Goal: Task Accomplishment & Management: Manage account settings

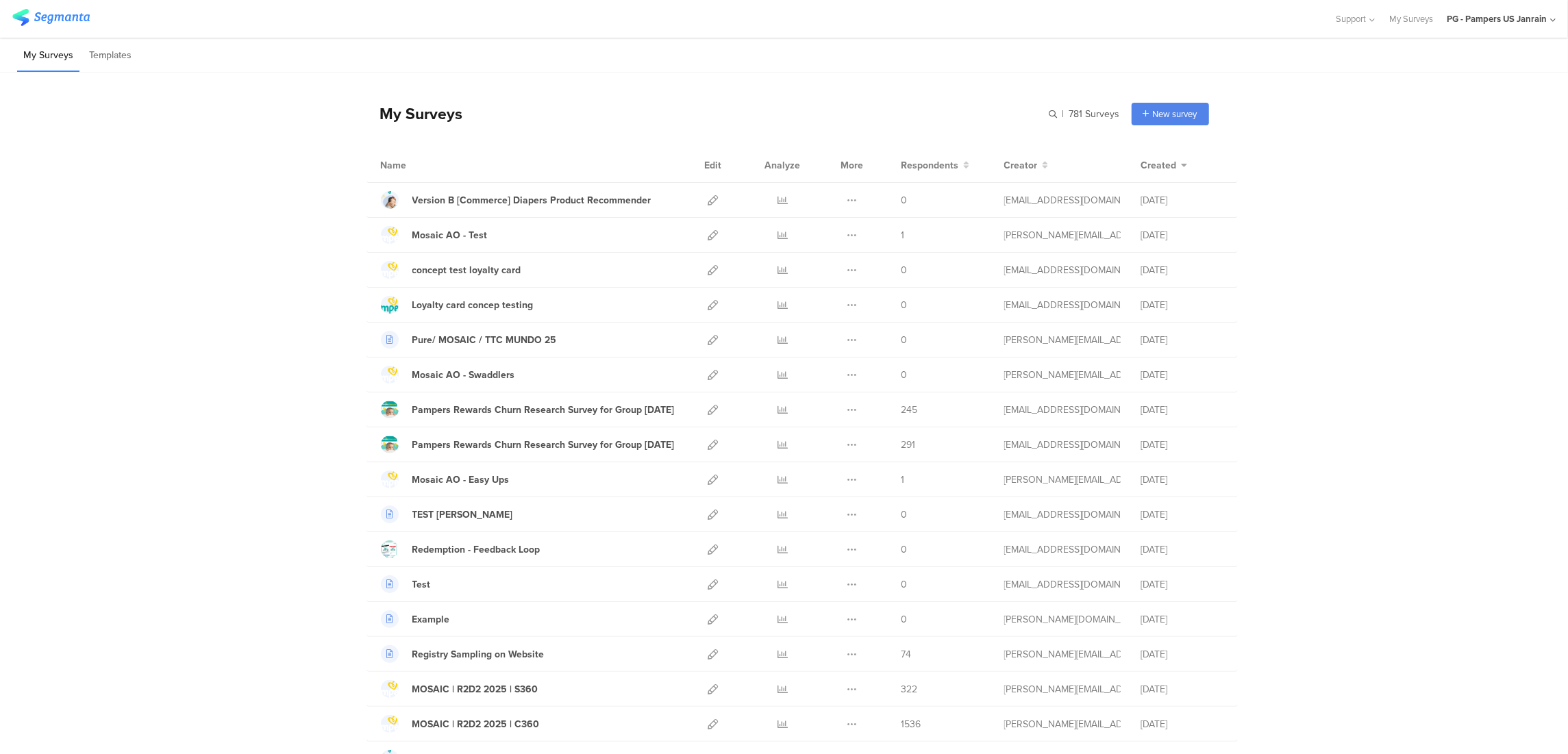
scroll to position [91, 0]
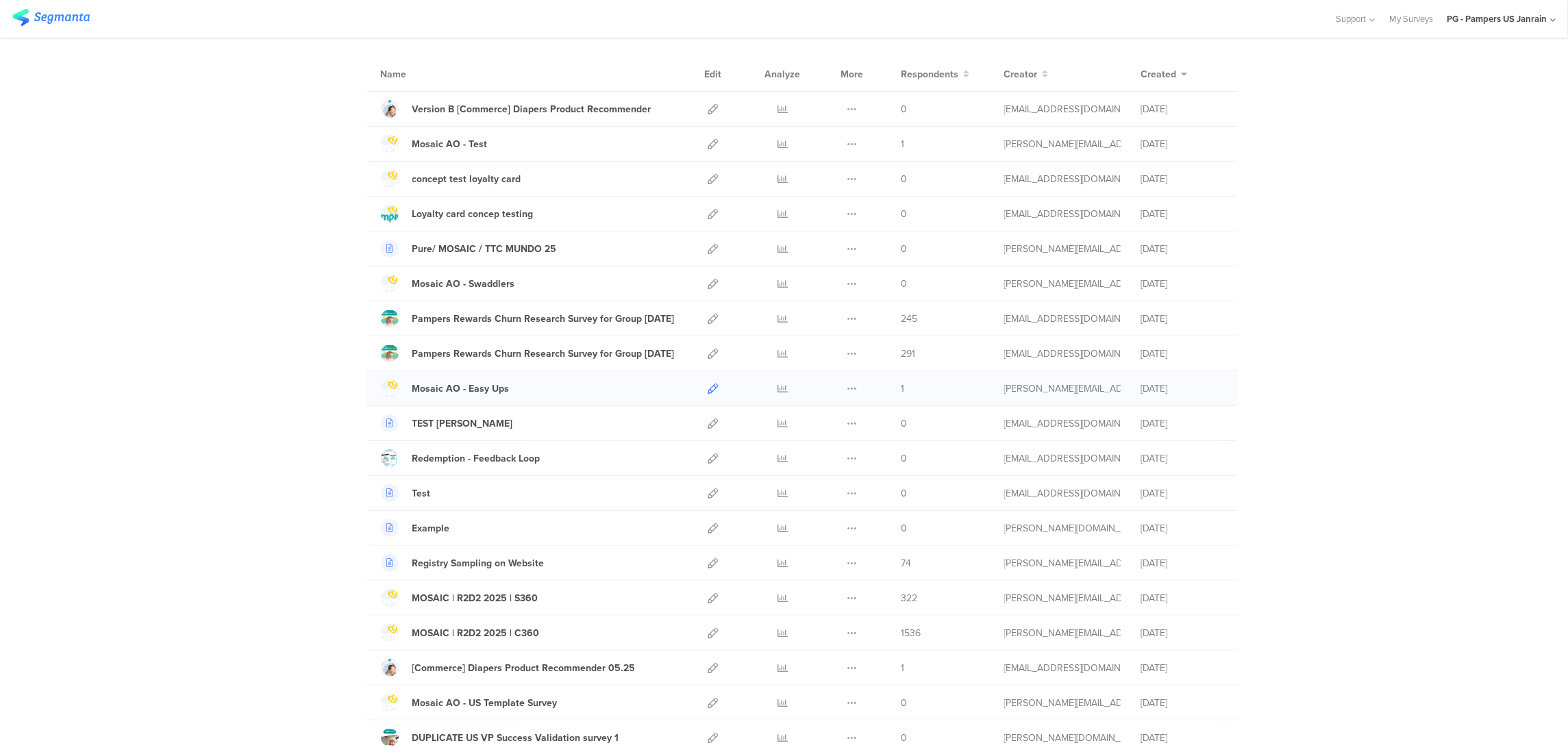
click at [708, 392] on icon at bounding box center [713, 389] width 11 height 11
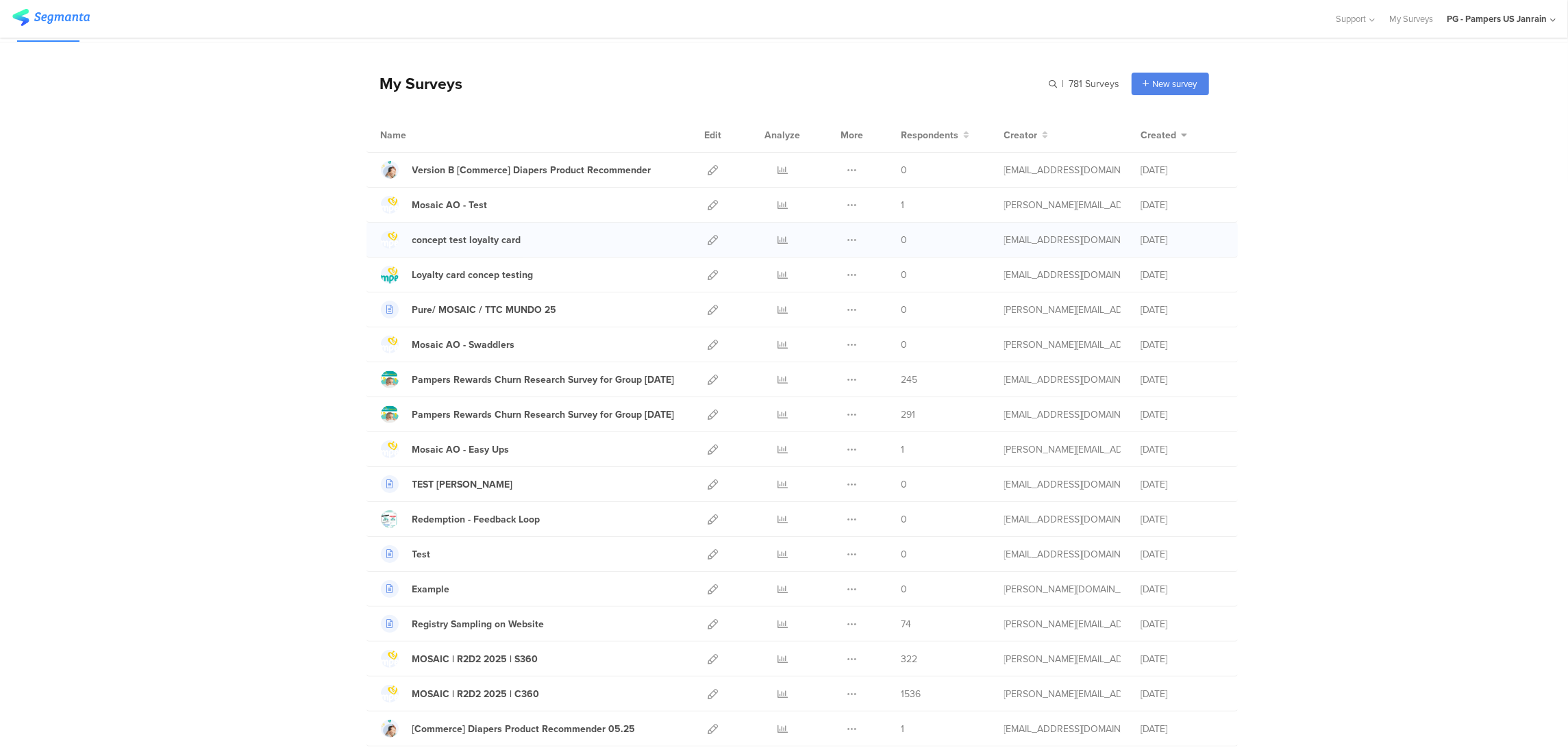
scroll to position [0, 0]
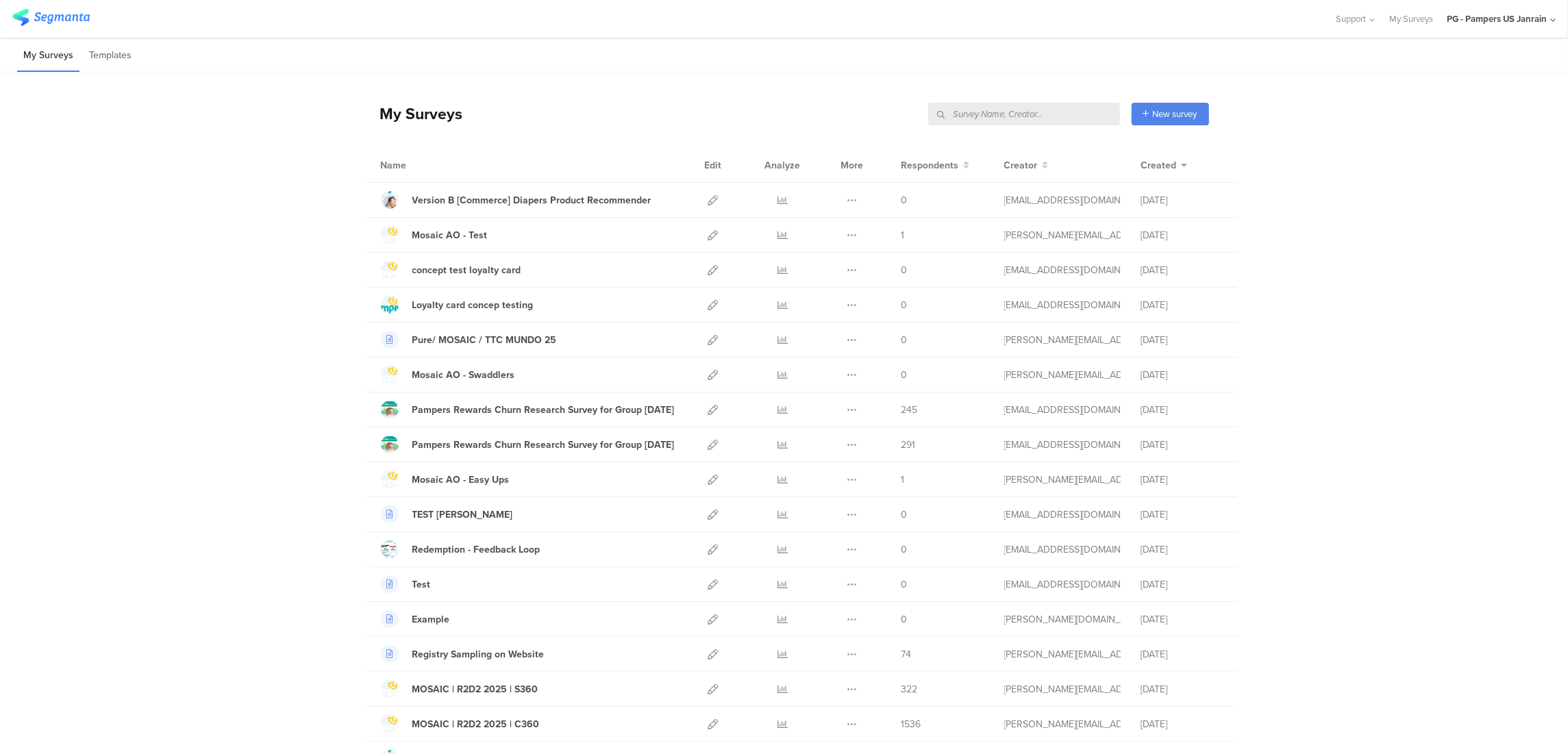
click at [1082, 116] on input "text" at bounding box center [1023, 114] width 192 height 23
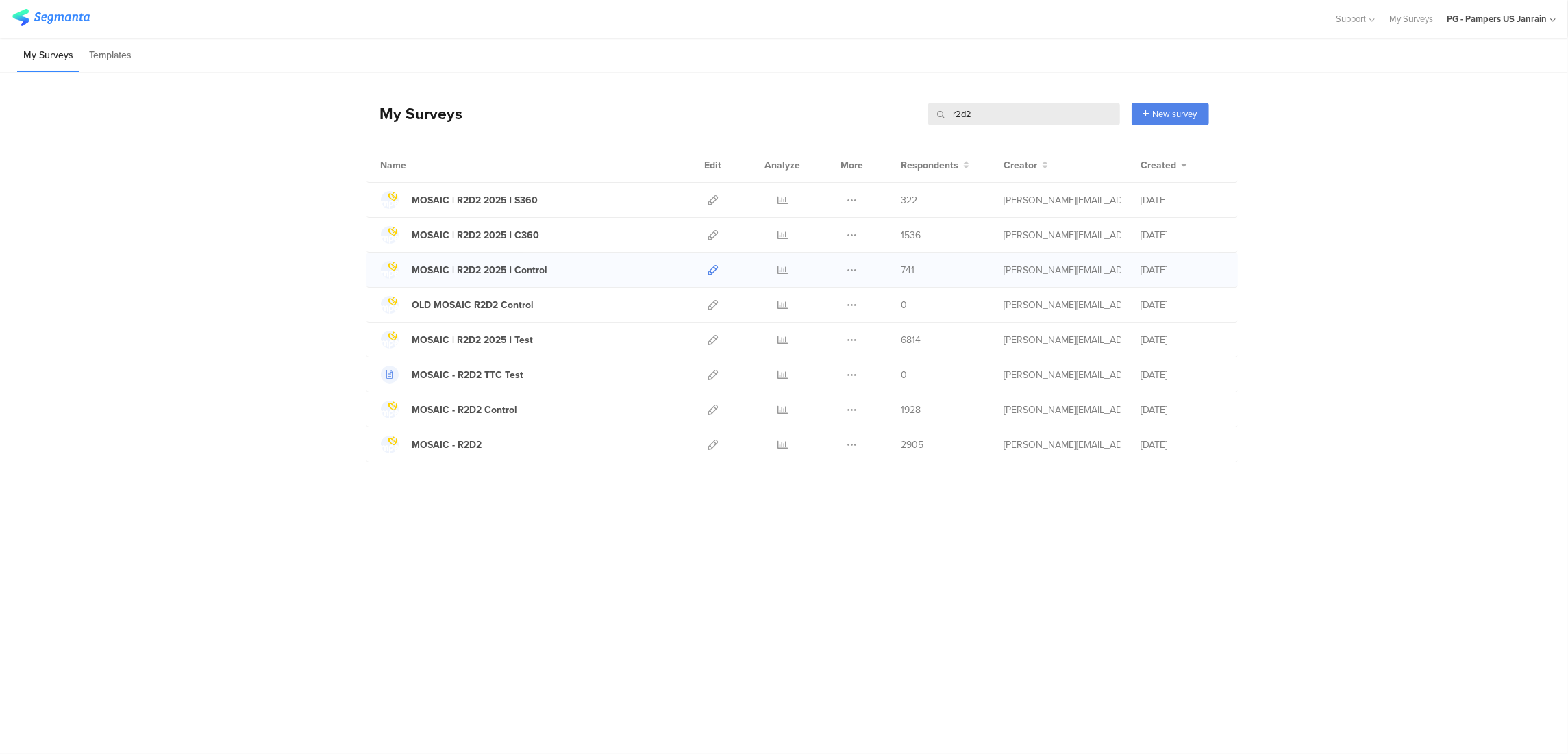
type input "r2d2"
click at [712, 272] on icon at bounding box center [713, 270] width 11 height 11
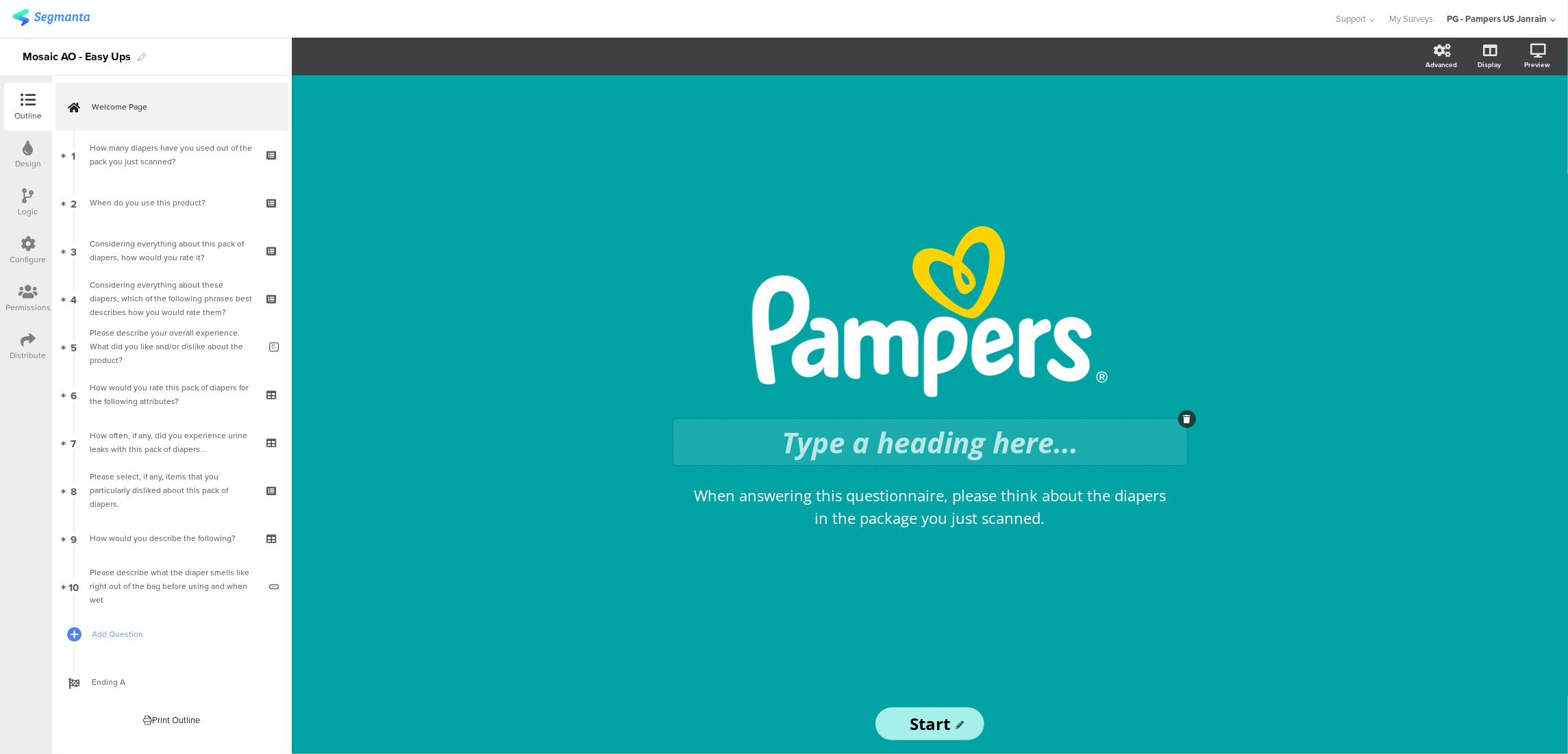
click at [1187, 420] on icon at bounding box center [1187, 419] width 8 height 8
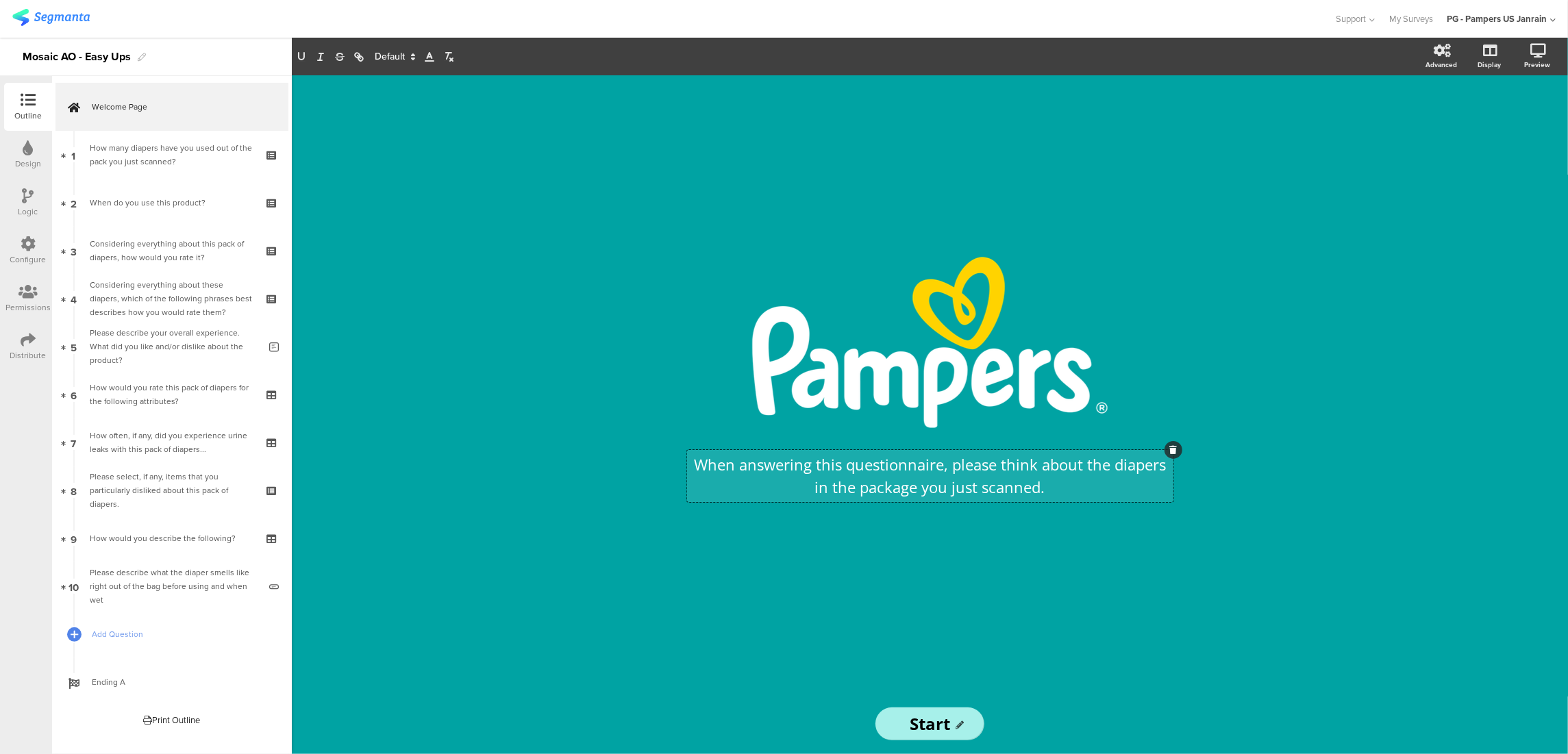
click at [1118, 481] on div "When answering this questionnaire, please think about the diapers in the packag…" at bounding box center [930, 475] width 487 height 52
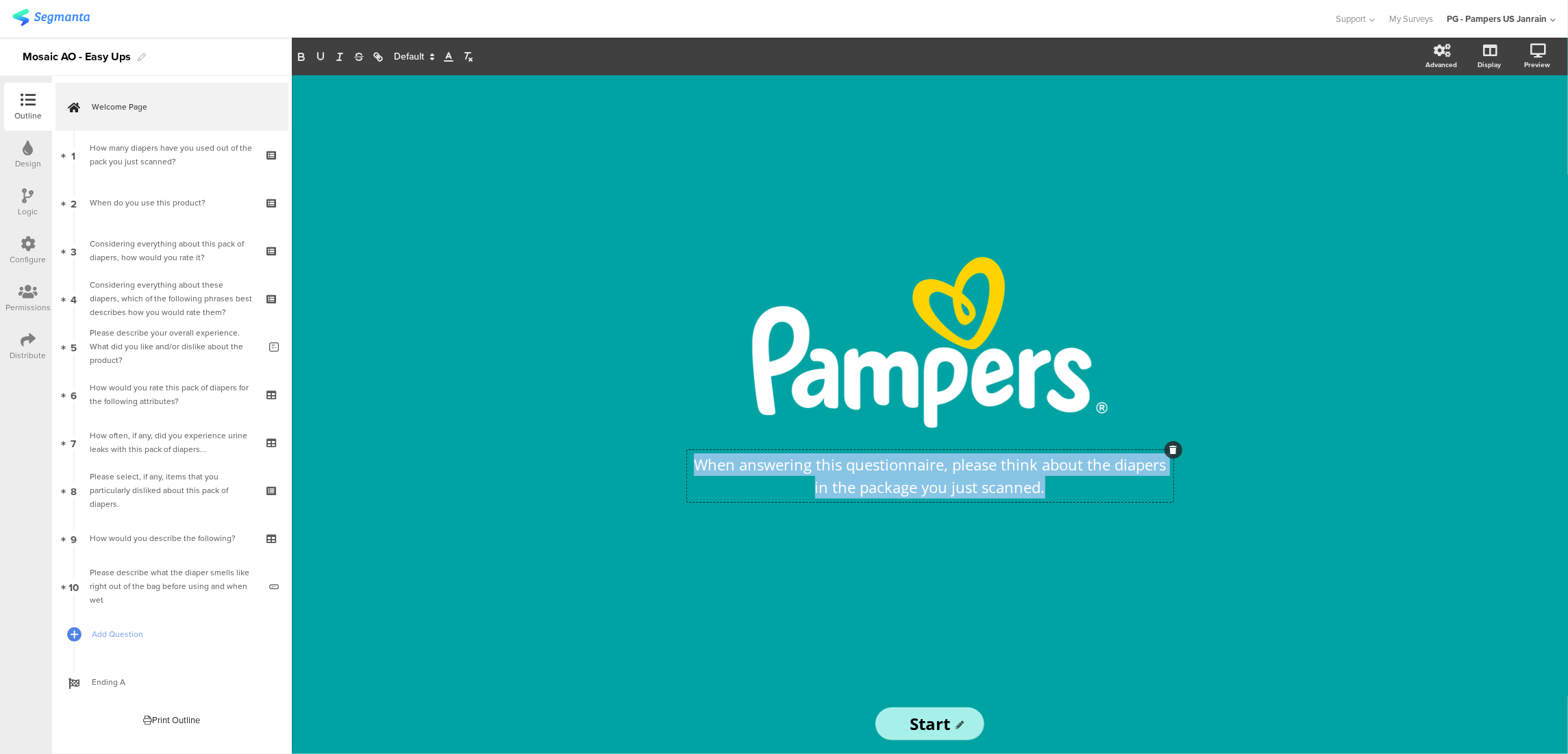
drag, startPoint x: 1063, startPoint y: 486, endPoint x: 683, endPoint y: 442, distance: 382.5
click at [683, 442] on div "/ When answering this questionnaire, please think about the diapers in the pack…" at bounding box center [930, 384] width 507 height 255
click at [303, 56] on icon "button" at bounding box center [301, 58] width 5 height 4
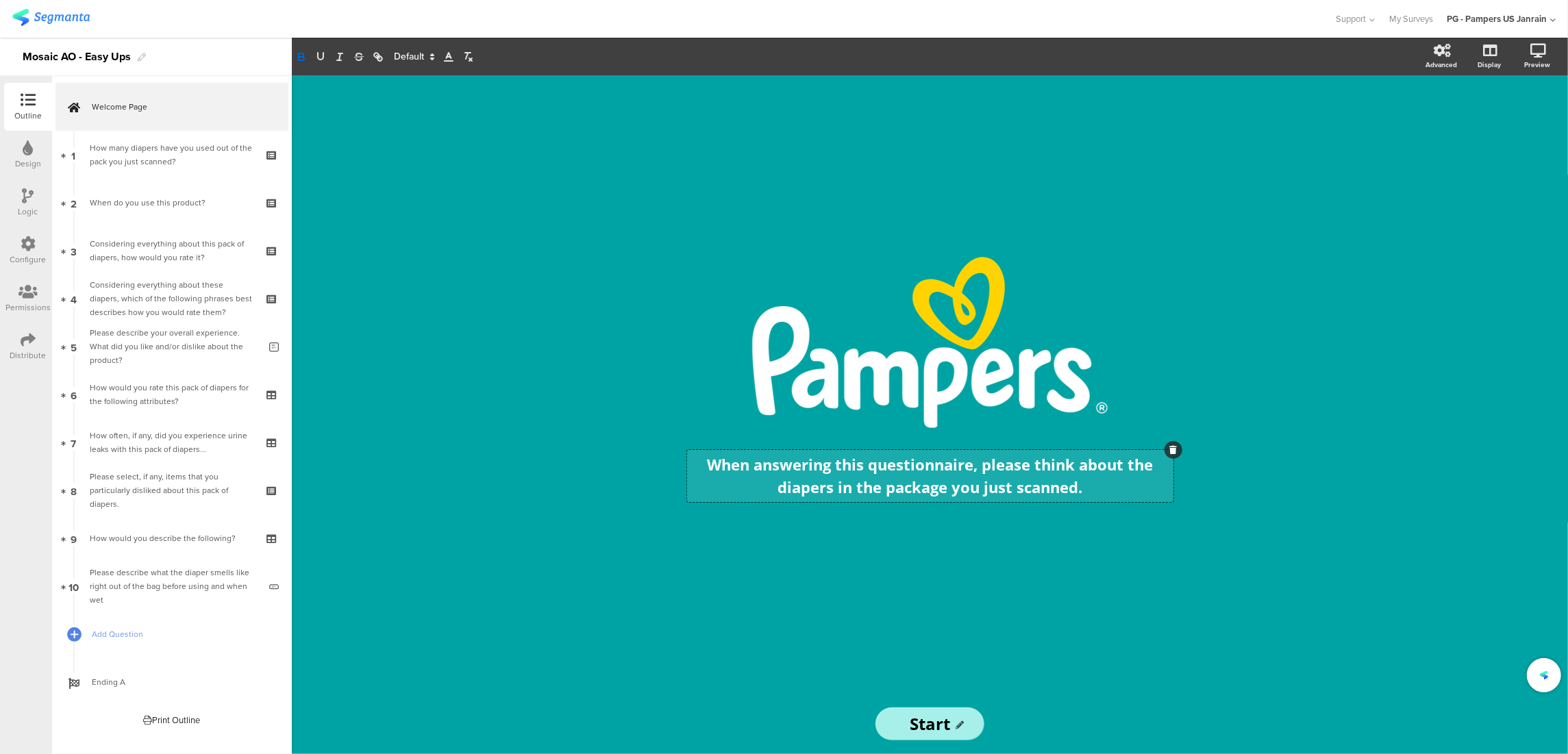
click at [1075, 495] on strong "When answering this questionnaire, please think about the diapers in the packag…" at bounding box center [932, 475] width 450 height 43
click at [1086, 489] on p "When answering this questionnaire, please think about the diapers in the packag…" at bounding box center [930, 476] width 480 height 45
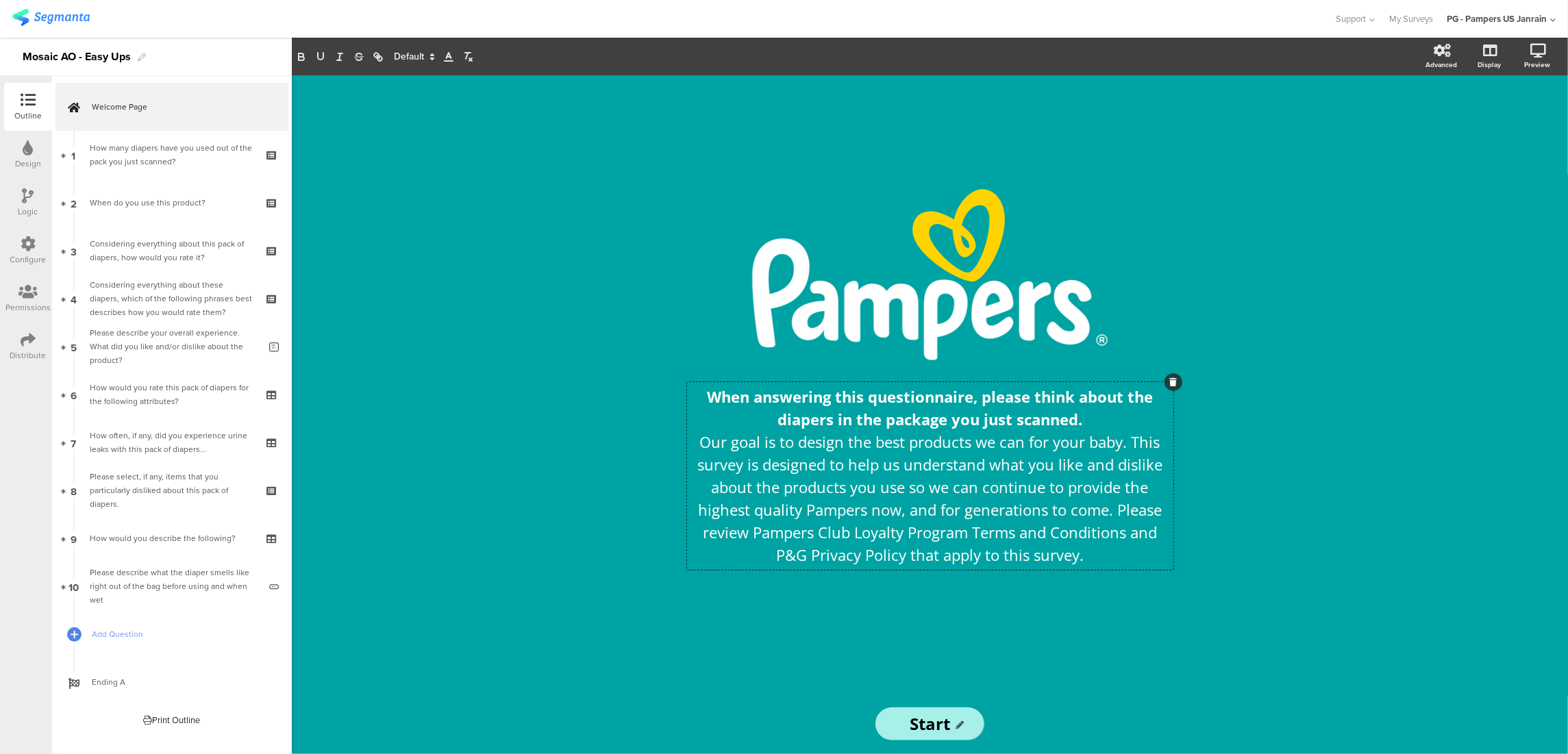
click at [1141, 634] on div "/ When answering this questionnaire, please think about the diapers in the pack…" at bounding box center [930, 384] width 548 height 618
click at [919, 735] on input "Start" at bounding box center [929, 724] width 108 height 33
click at [905, 727] on input "Start" at bounding box center [929, 724] width 108 height 33
click at [305, 248] on div "/ When answering this questionnaire, please think about the diapers in the pack…" at bounding box center [929, 414] width 1276 height 679
click at [1538, 207] on div "/ When answering this questionnaire, please think about the diapers in the pack…" at bounding box center [929, 414] width 1276 height 679
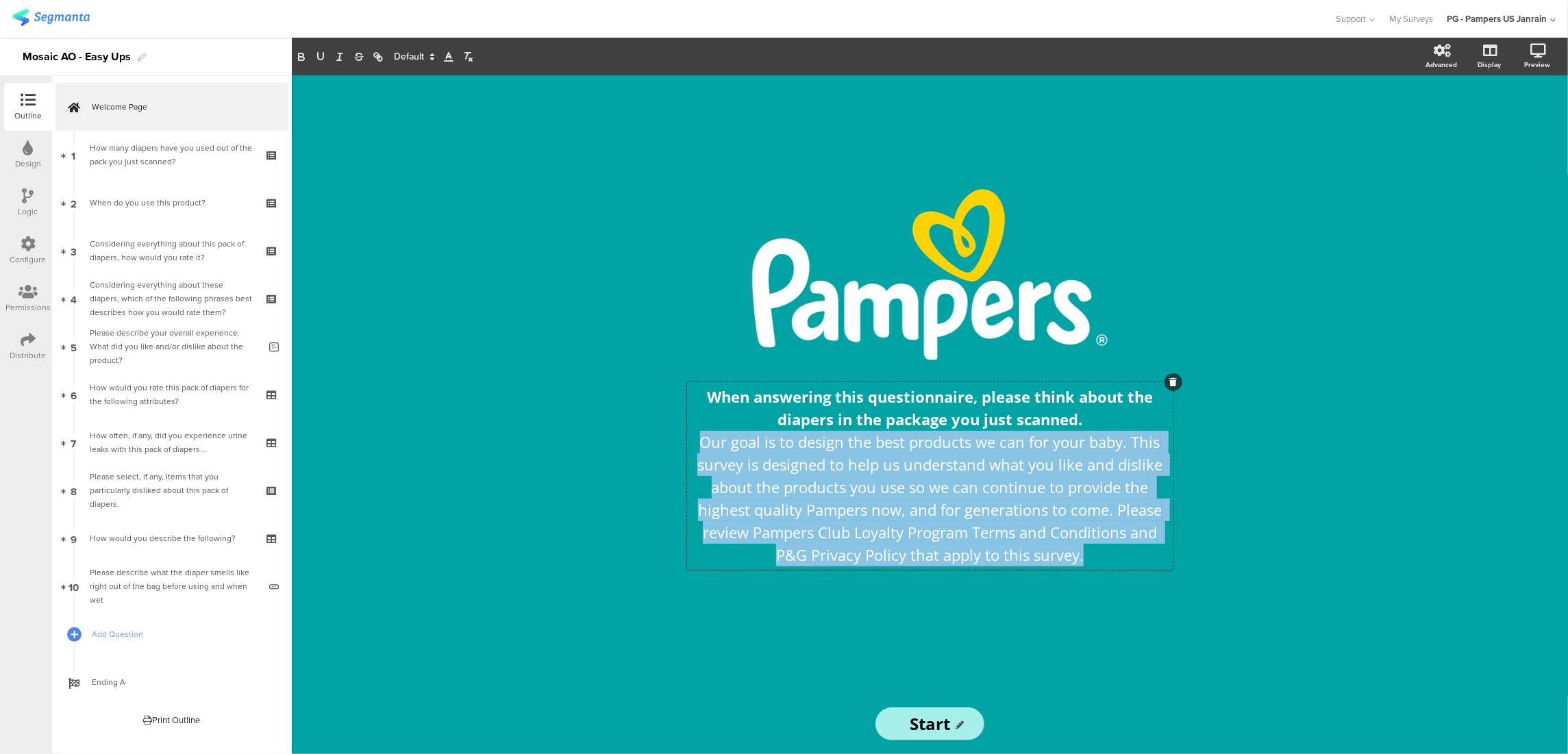
drag, startPoint x: 1093, startPoint y: 563, endPoint x: 654, endPoint y: 453, distance: 452.6
click at [654, 453] on div "/ When answering this questionnaire, please think about the diapers in the pack…" at bounding box center [930, 414] width 575 height 679
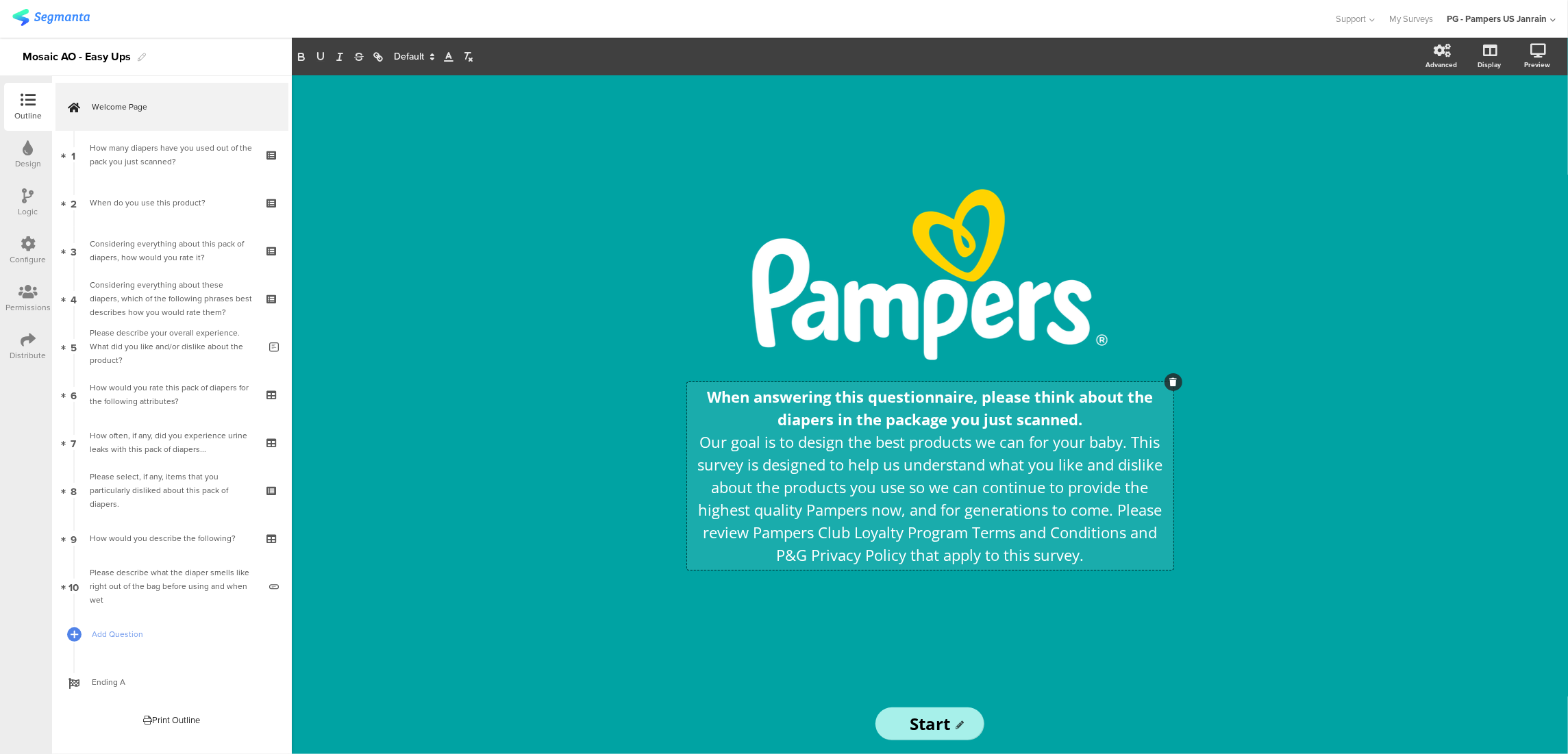
click at [825, 420] on strong "When answering this questionnaire, please think about the diapers in the packag…" at bounding box center [932, 408] width 450 height 43
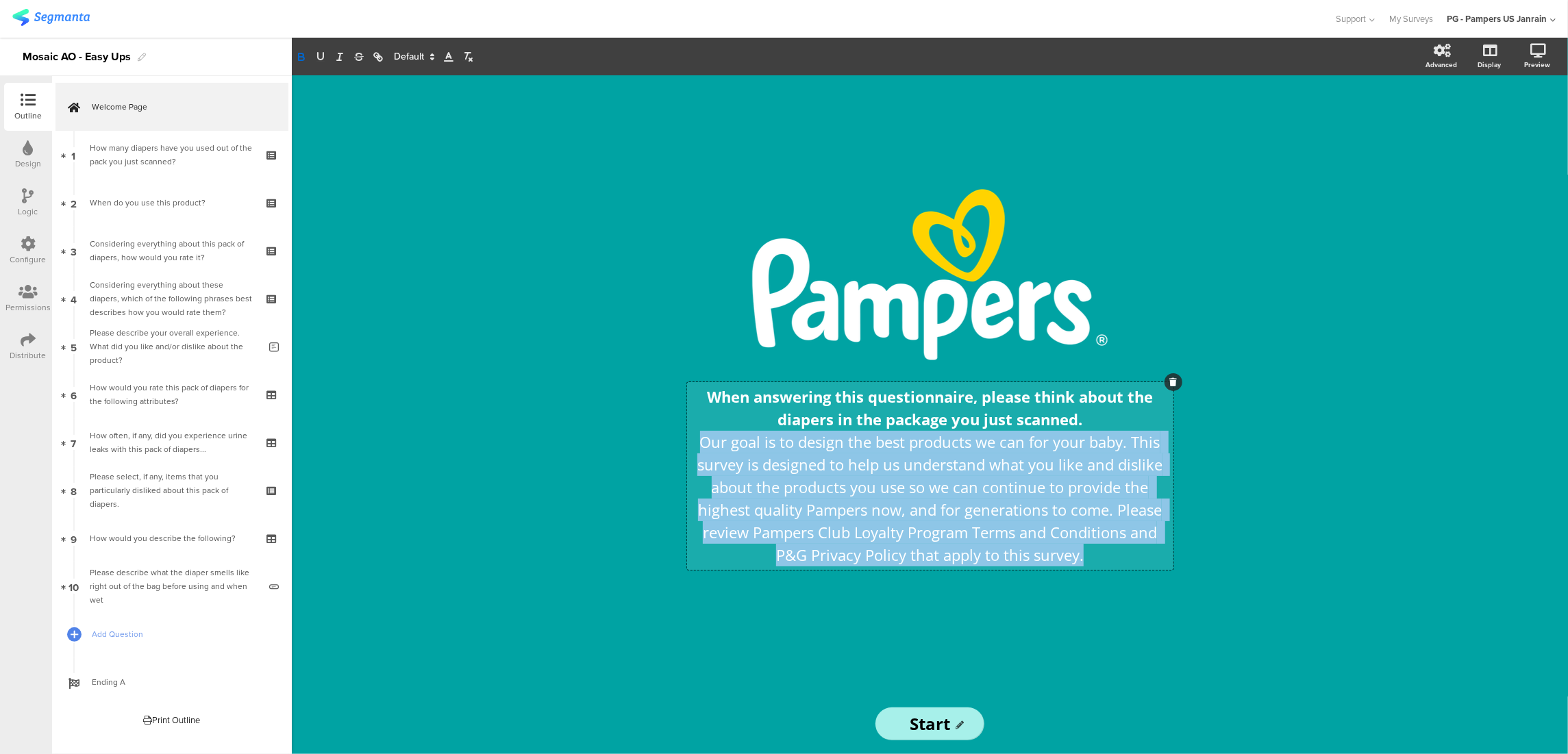
drag, startPoint x: 693, startPoint y: 436, endPoint x: 1111, endPoint y: 554, distance: 434.3
click at [1111, 554] on p "Our goal is to design the best products we can for your baby. This survey is de…" at bounding box center [930, 499] width 480 height 136
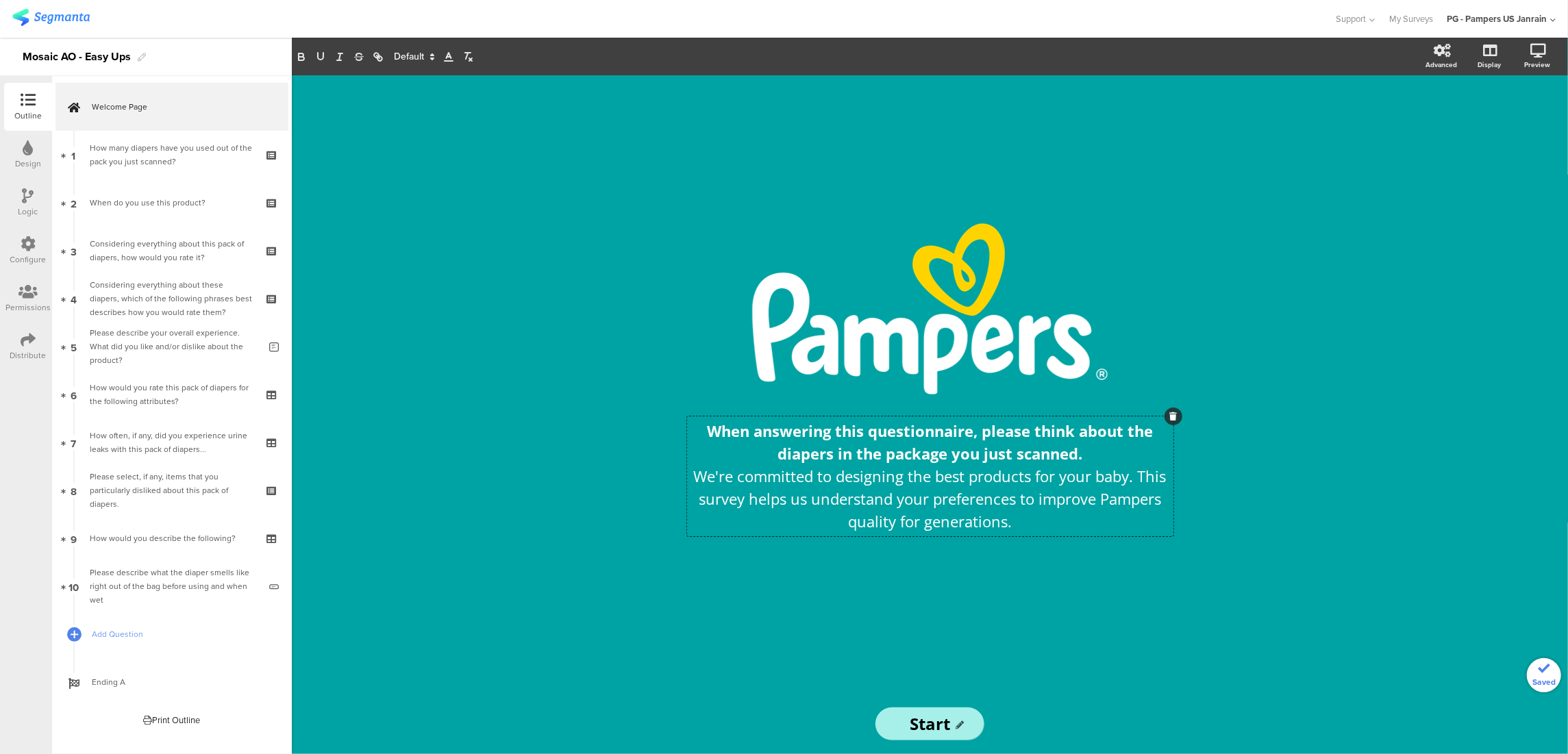
click at [1037, 568] on div "/ When answering this questionnaire, please think about the diapers in the pack…" at bounding box center [930, 384] width 548 height 618
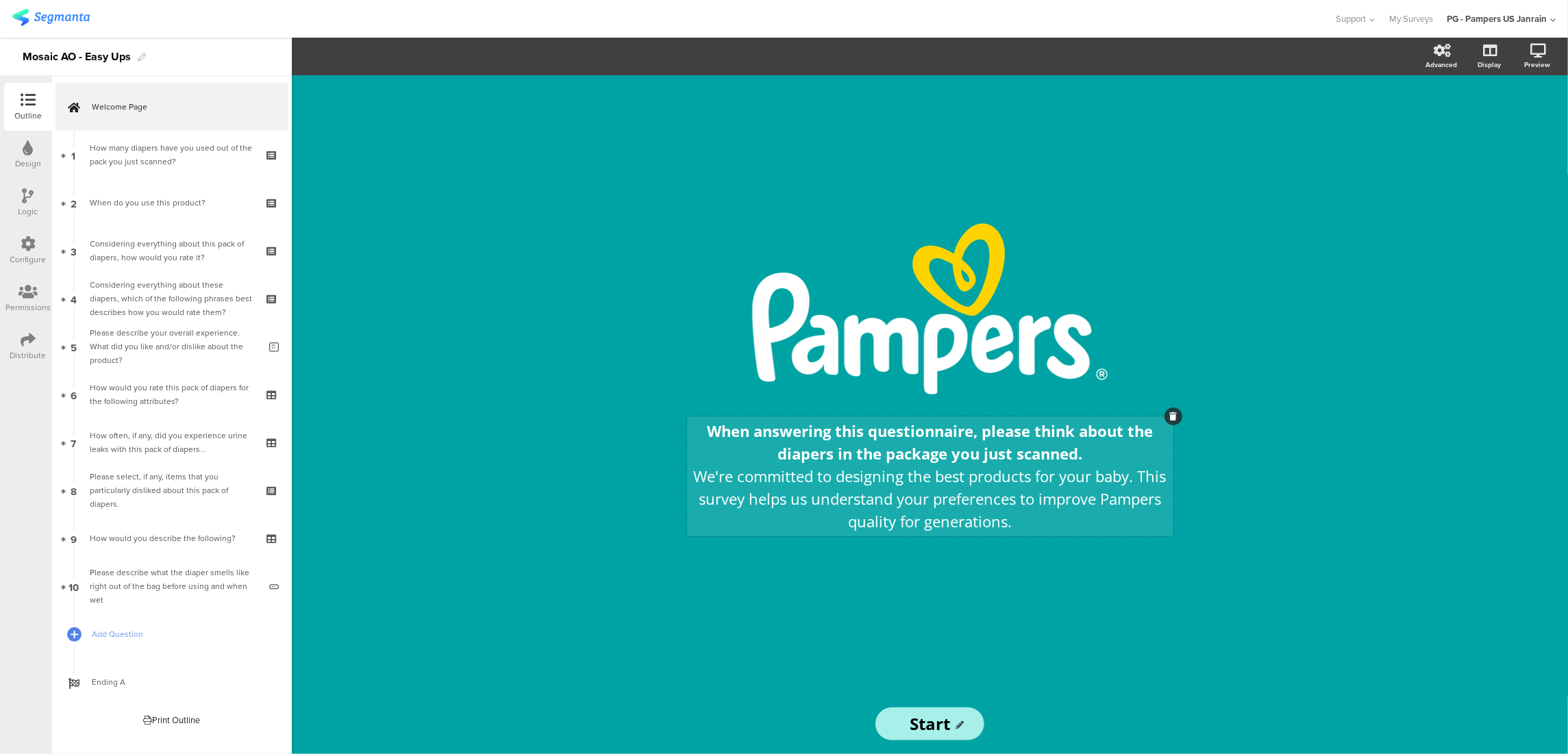
click at [1029, 519] on div "When answering this questionnaire, please think about the diapers in the packag…" at bounding box center [930, 476] width 487 height 120
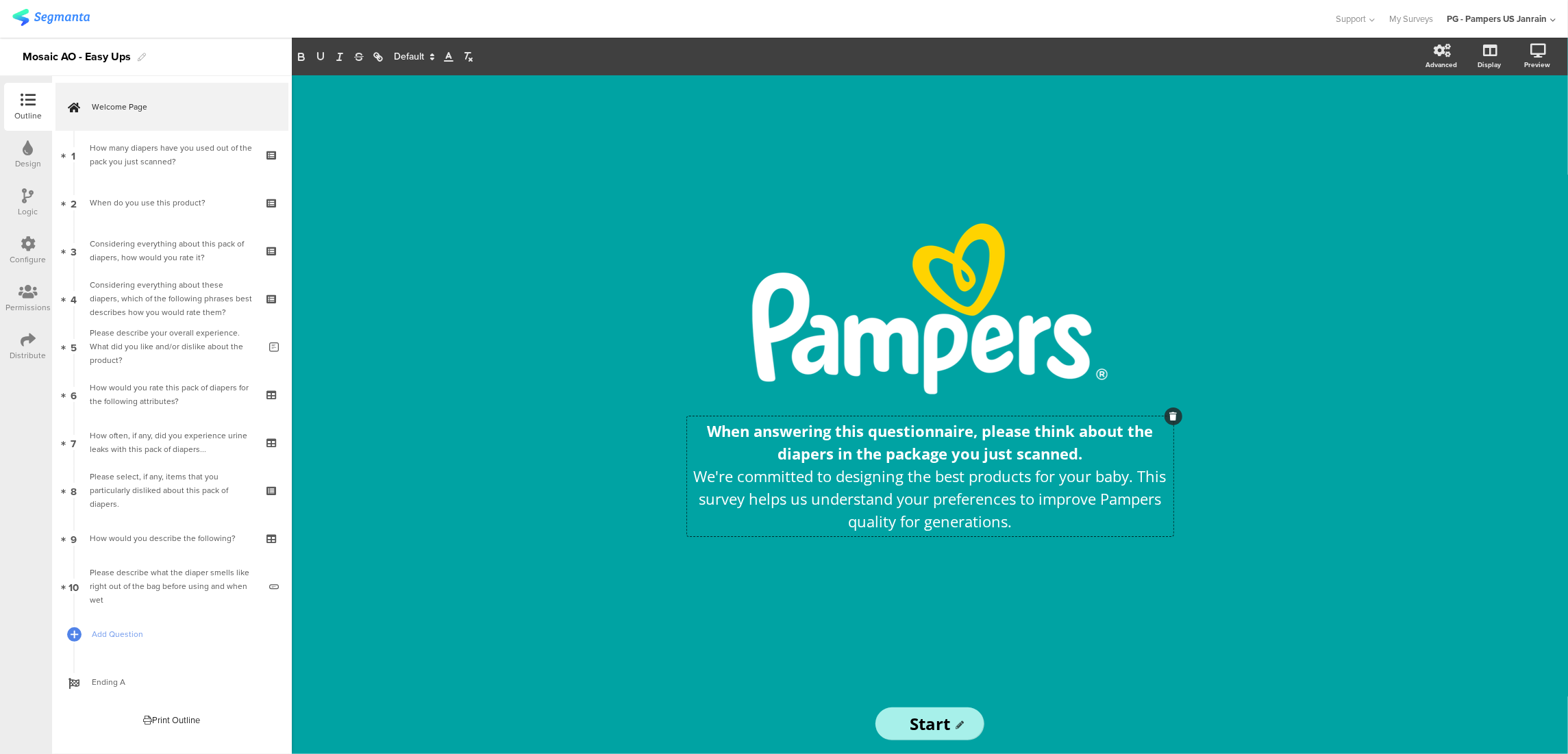
click at [1138, 656] on div "/ When answering this questionnaire, please think about the diapers in the pack…" at bounding box center [930, 384] width 548 height 618
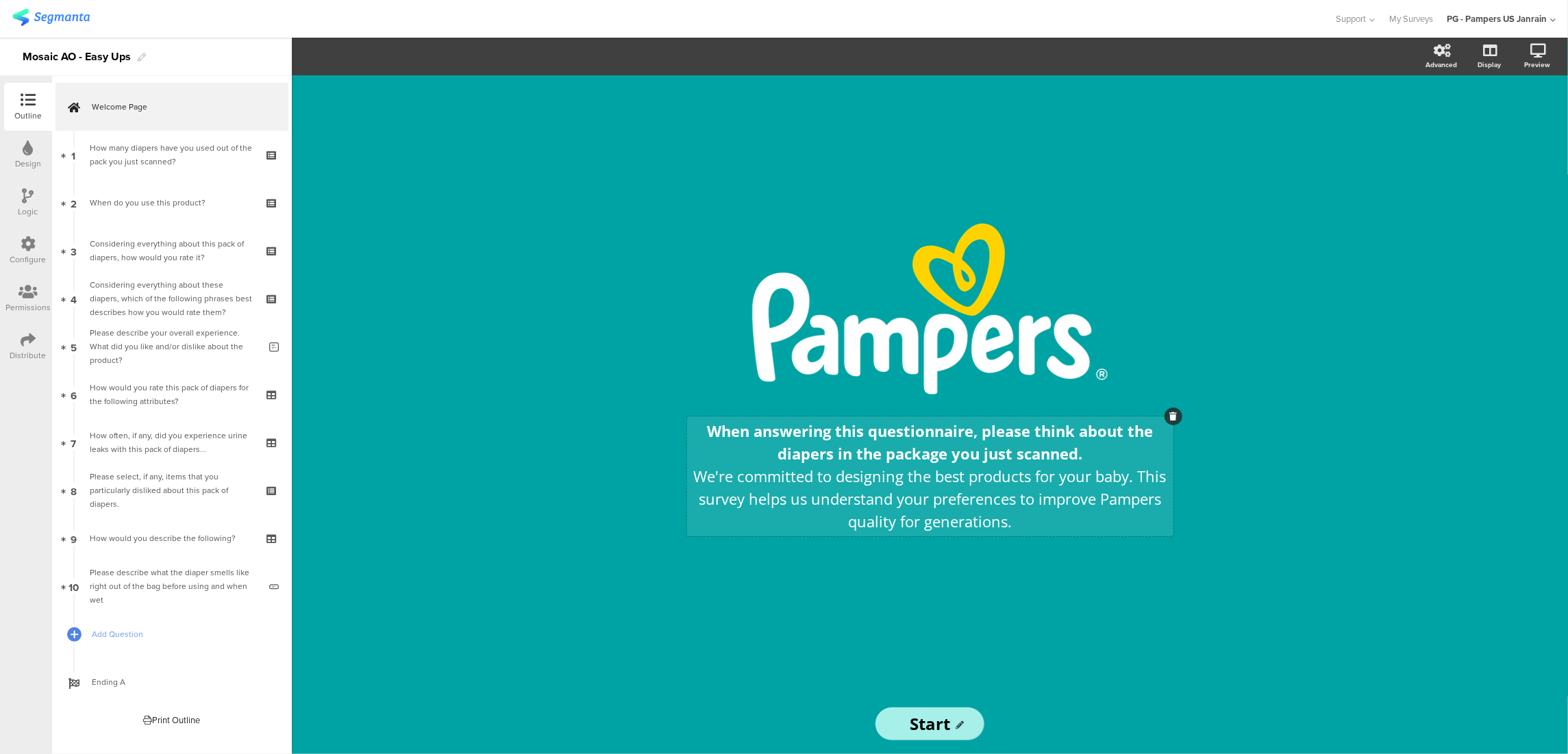
click at [1083, 513] on div "When answering this questionnaire, please think about the diapers in the packag…" at bounding box center [930, 476] width 487 height 120
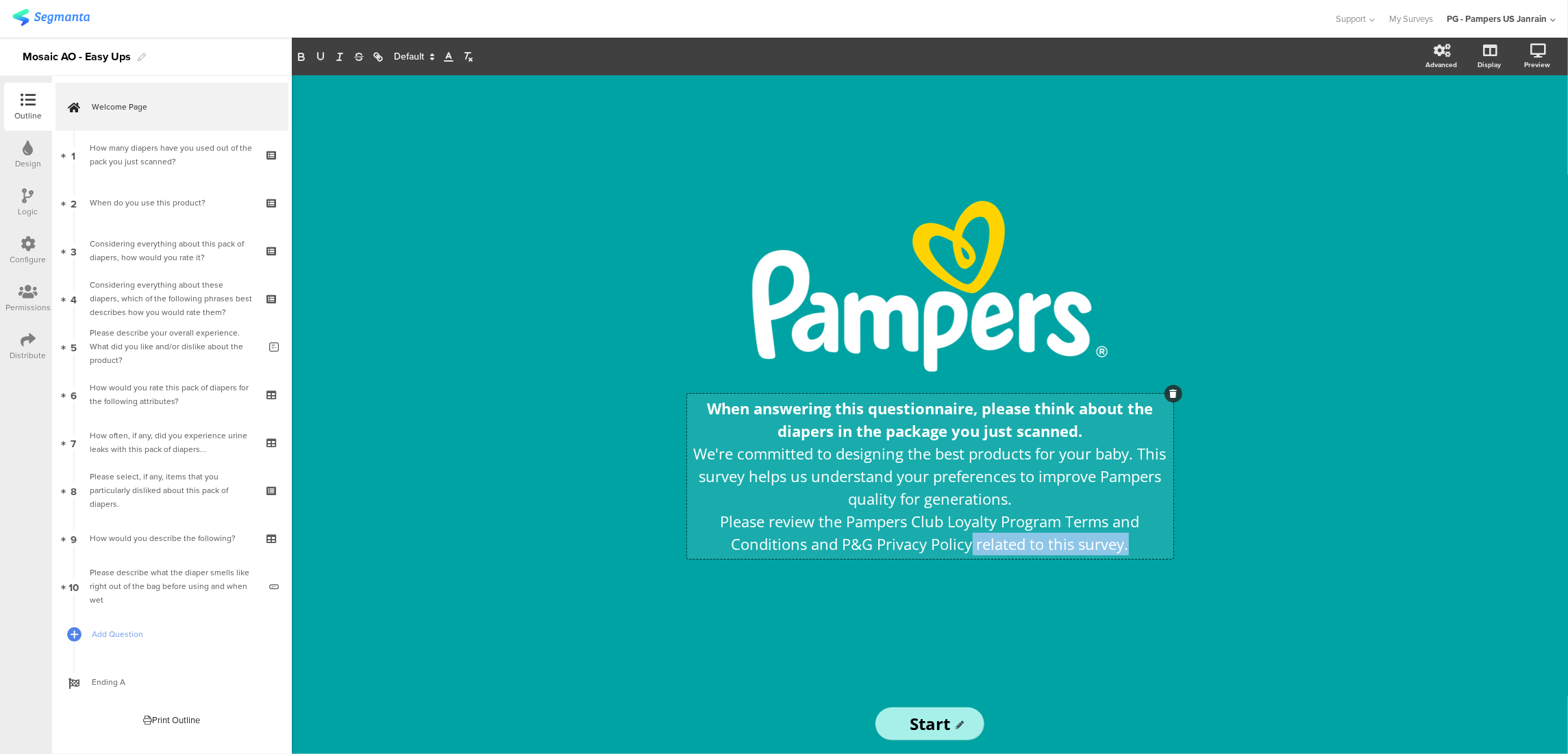
drag, startPoint x: 1126, startPoint y: 544, endPoint x: 972, endPoint y: 545, distance: 154.0
click at [972, 545] on p "Please review the Pampers Club Loyalty Program Terms and Conditions and P&G Pri…" at bounding box center [930, 533] width 480 height 45
drag, startPoint x: 911, startPoint y: 517, endPoint x: 999, endPoint y: 520, distance: 88.1
click at [999, 520] on p "Please review the Pampers Club Loyalty Program Terms and Conditions and P&G Pri…" at bounding box center [930, 533] width 480 height 45
click at [1085, 541] on p "Please review the Pampers Rewards Program Terms and Conditions and P&G Privacy …" at bounding box center [930, 533] width 480 height 45
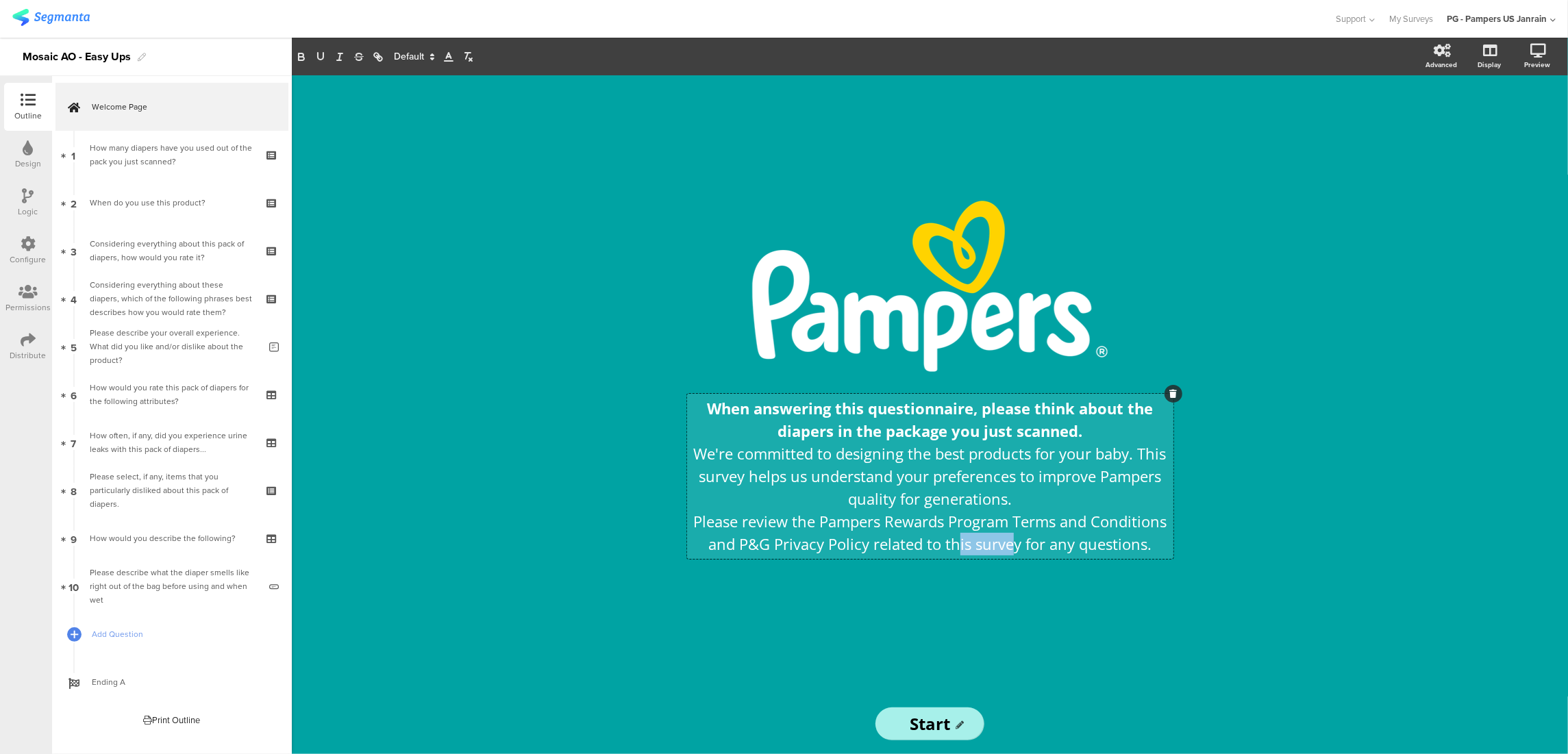
drag, startPoint x: 1017, startPoint y: 546, endPoint x: 960, endPoint y: 549, distance: 57.1
click at [960, 549] on p "Please review the Pampers Rewards Program Terms and Conditions and P&G Privacy …" at bounding box center [930, 533] width 480 height 45
drag, startPoint x: 1029, startPoint y: 547, endPoint x: 987, endPoint y: 548, distance: 42.0
click at [987, 548] on p "Please review the Pampers Rewards Program Terms and Conditions and P&G Privacy …" at bounding box center [930, 533] width 480 height 45
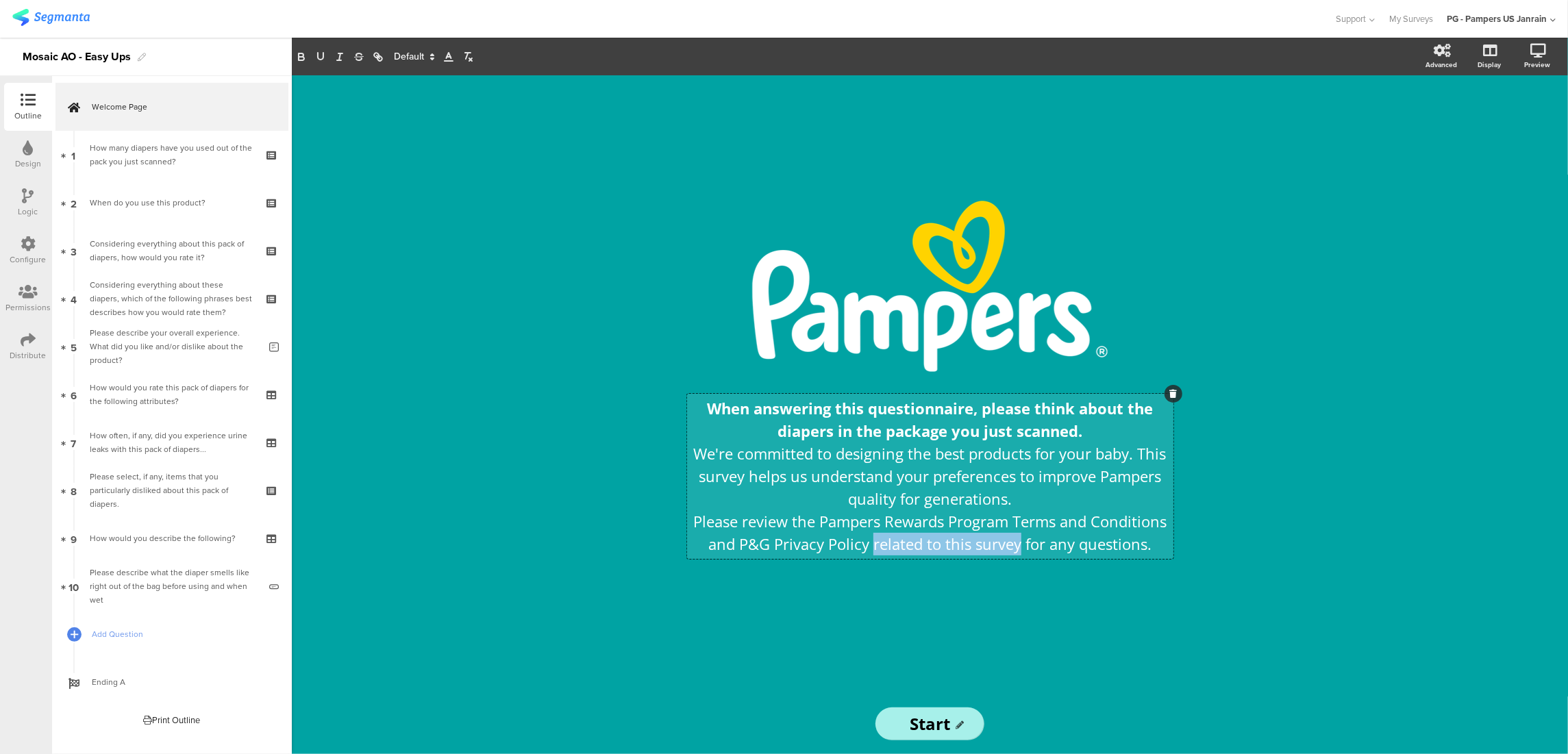
drag, startPoint x: 872, startPoint y: 548, endPoint x: 1022, endPoint y: 545, distance: 150.0
click at [1022, 545] on p "Please review the Pampers Rewards Program Terms and Conditions and P&G Privacy …" at bounding box center [930, 533] width 480 height 45
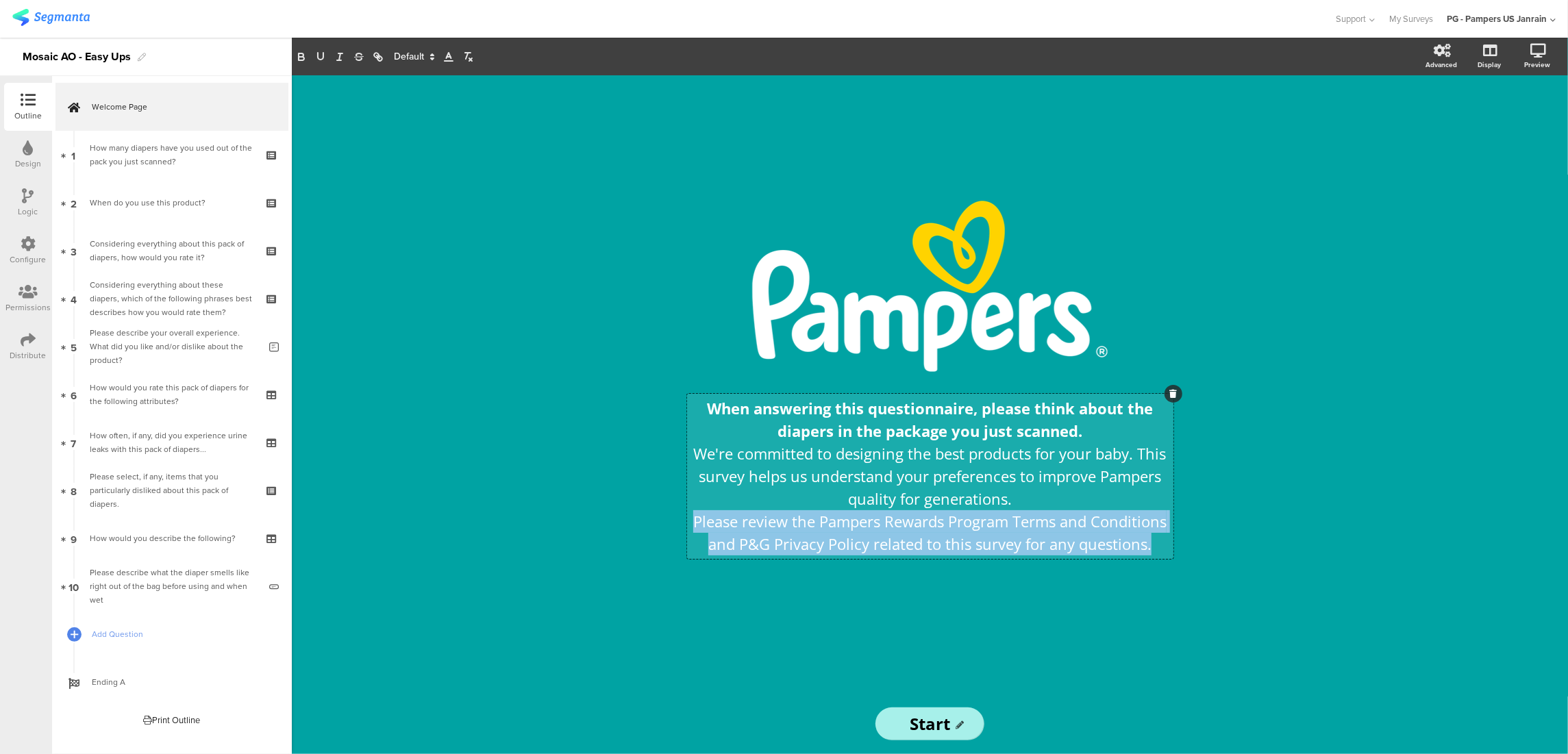
drag, startPoint x: 1160, startPoint y: 548, endPoint x: 696, endPoint y: 527, distance: 464.5
click at [696, 527] on p "Please review the Pampers Rewards Program Terms and Conditions and P&G Privacy …" at bounding box center [930, 533] width 480 height 45
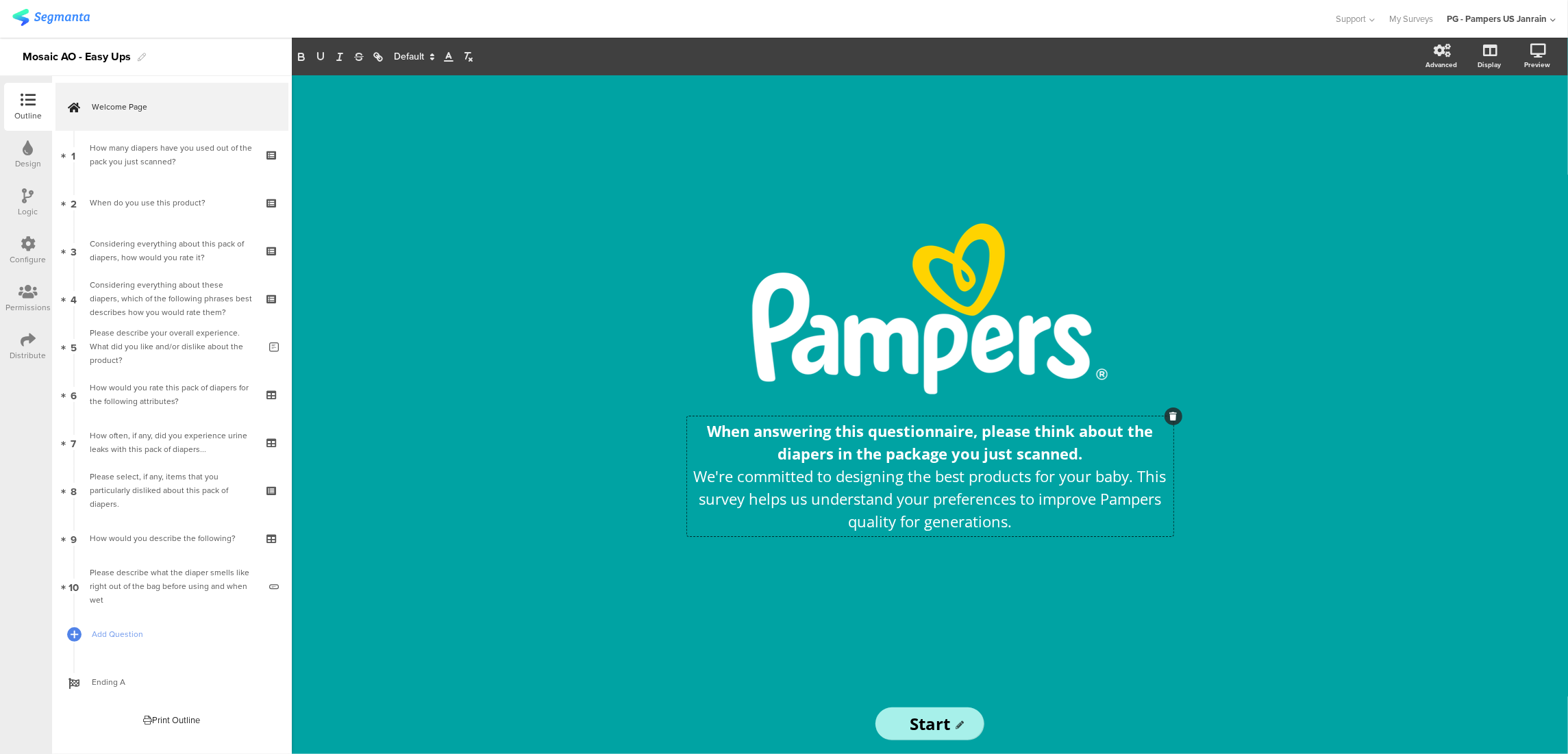
click at [1187, 299] on div "/ When answering this questionnaire, please think about the diapers in the pack…" at bounding box center [930, 384] width 548 height 618
drag, startPoint x: 1187, startPoint y: 299, endPoint x: 1274, endPoint y: 535, distance: 251.5
click at [1274, 535] on div "/ When answering this questionnaire, please think about the diapers in the pack…" at bounding box center [929, 414] width 1276 height 679
click at [1478, 228] on div "/ When answering this questionnaire, please think about the diapers in the pack…" at bounding box center [929, 414] width 1276 height 679
click at [1056, 524] on div "When answering this questionnaire, please think about the diapers in the packag…" at bounding box center [930, 476] width 487 height 120
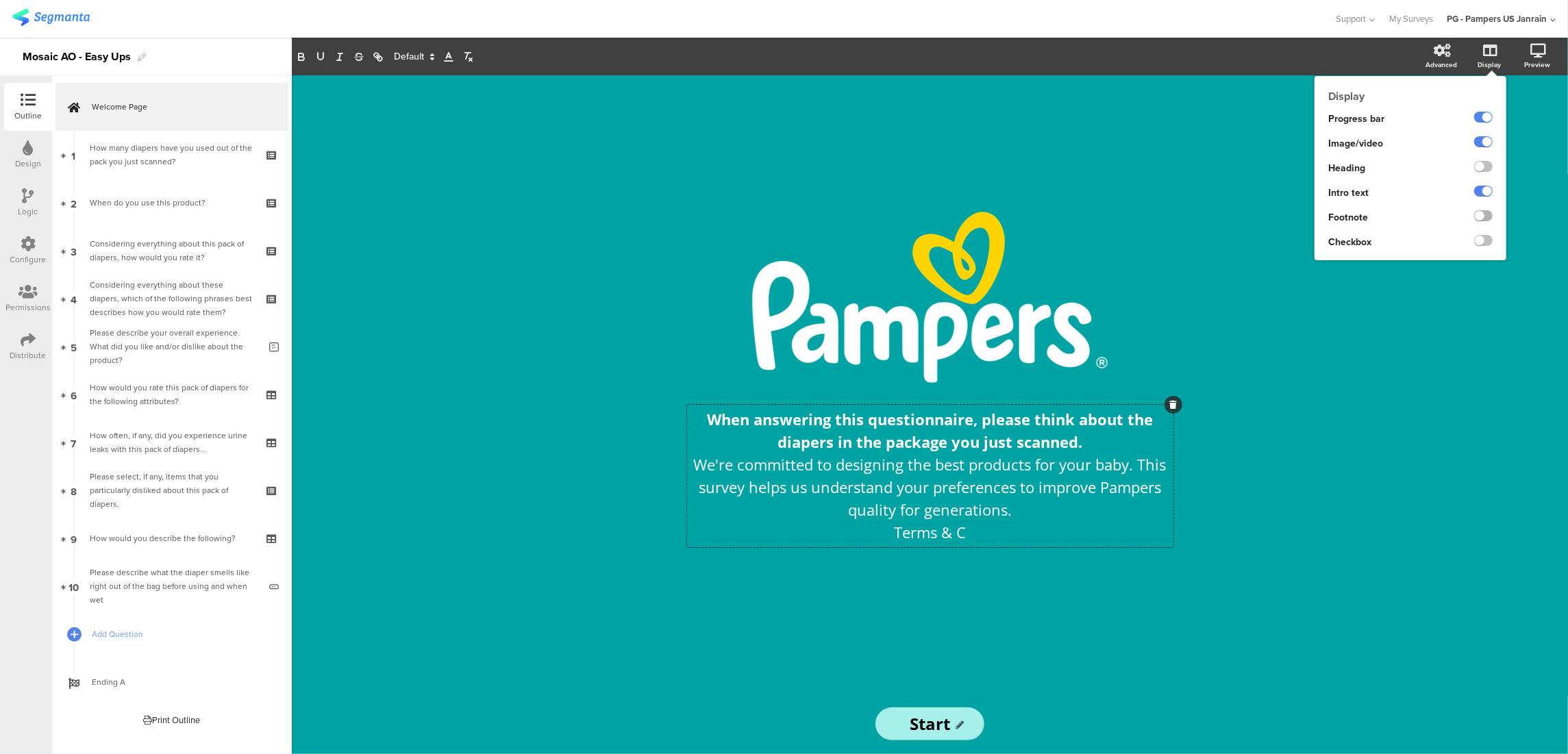
click at [1482, 214] on label at bounding box center [1483, 215] width 19 height 11
click at [0, 0] on input "checkbox" at bounding box center [0, 0] width 0 height 0
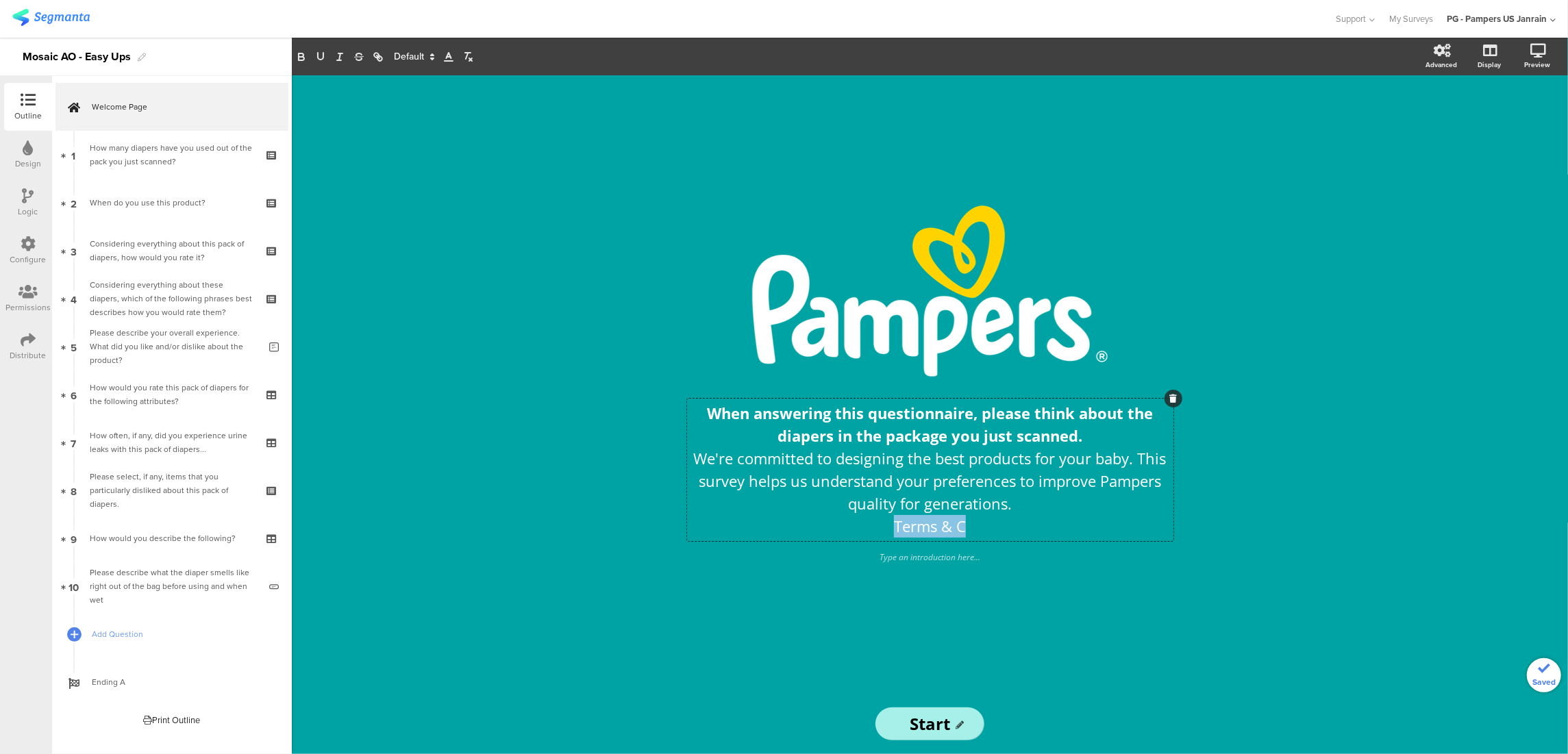
drag, startPoint x: 972, startPoint y: 522, endPoint x: 893, endPoint y: 521, distance: 79.0
click at [893, 521] on div "When answering this questionnaire, please think about the diapers in the packag…" at bounding box center [930, 469] width 487 height 142
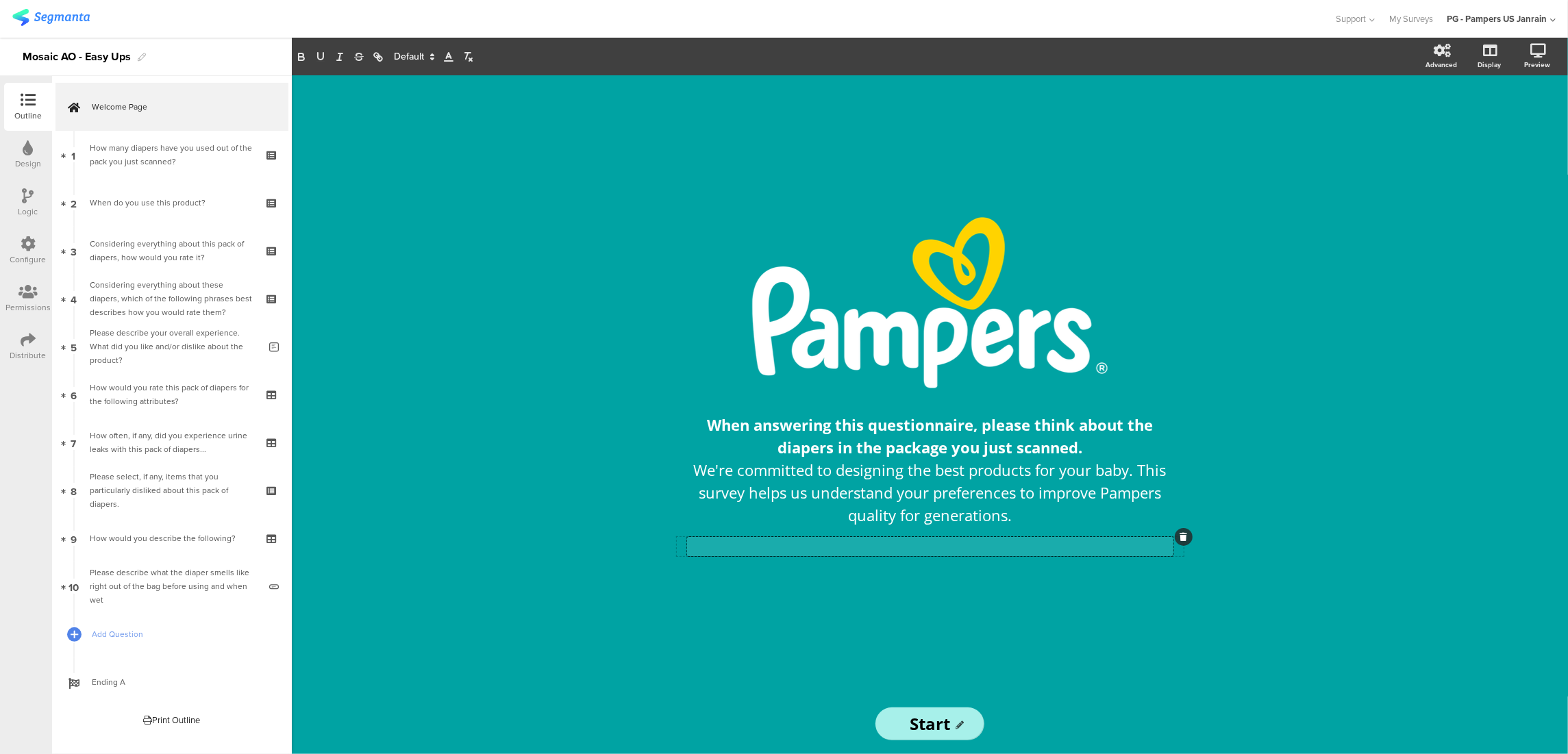
click at [929, 546] on div "Type an introduction here..." at bounding box center [930, 546] width 487 height 19
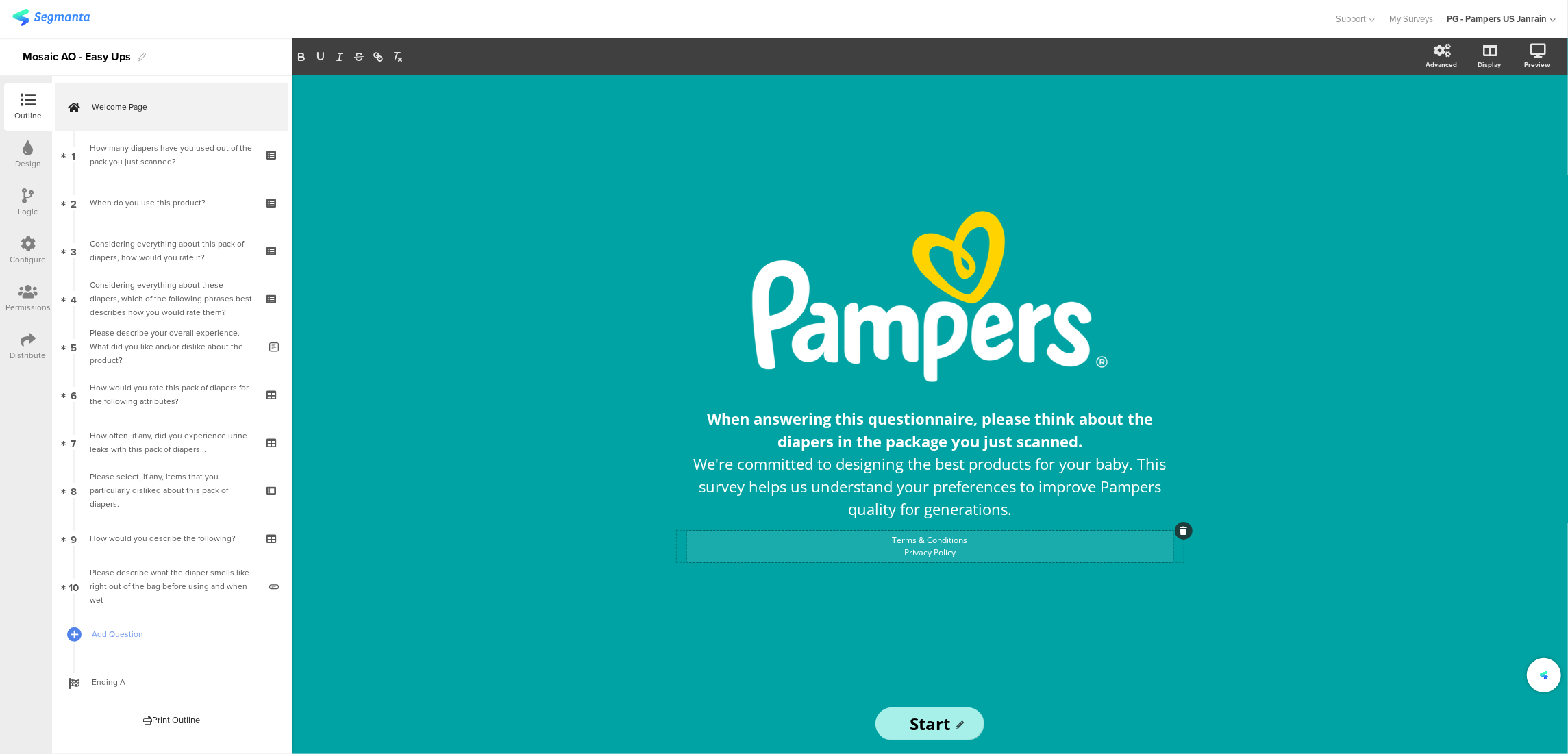
click at [976, 603] on div "/ When answering this questionnaire, please think about the diapers in the pack…" at bounding box center [930, 384] width 548 height 618
click at [959, 539] on div "Terms & Conditions Privacy Policy Terms & Conditions Privacy Policy" at bounding box center [930, 547] width 487 height 32
click at [959, 539] on p "Terms & Conditions" at bounding box center [930, 540] width 480 height 12
click at [379, 57] on line "button" at bounding box center [378, 57] width 3 height 3
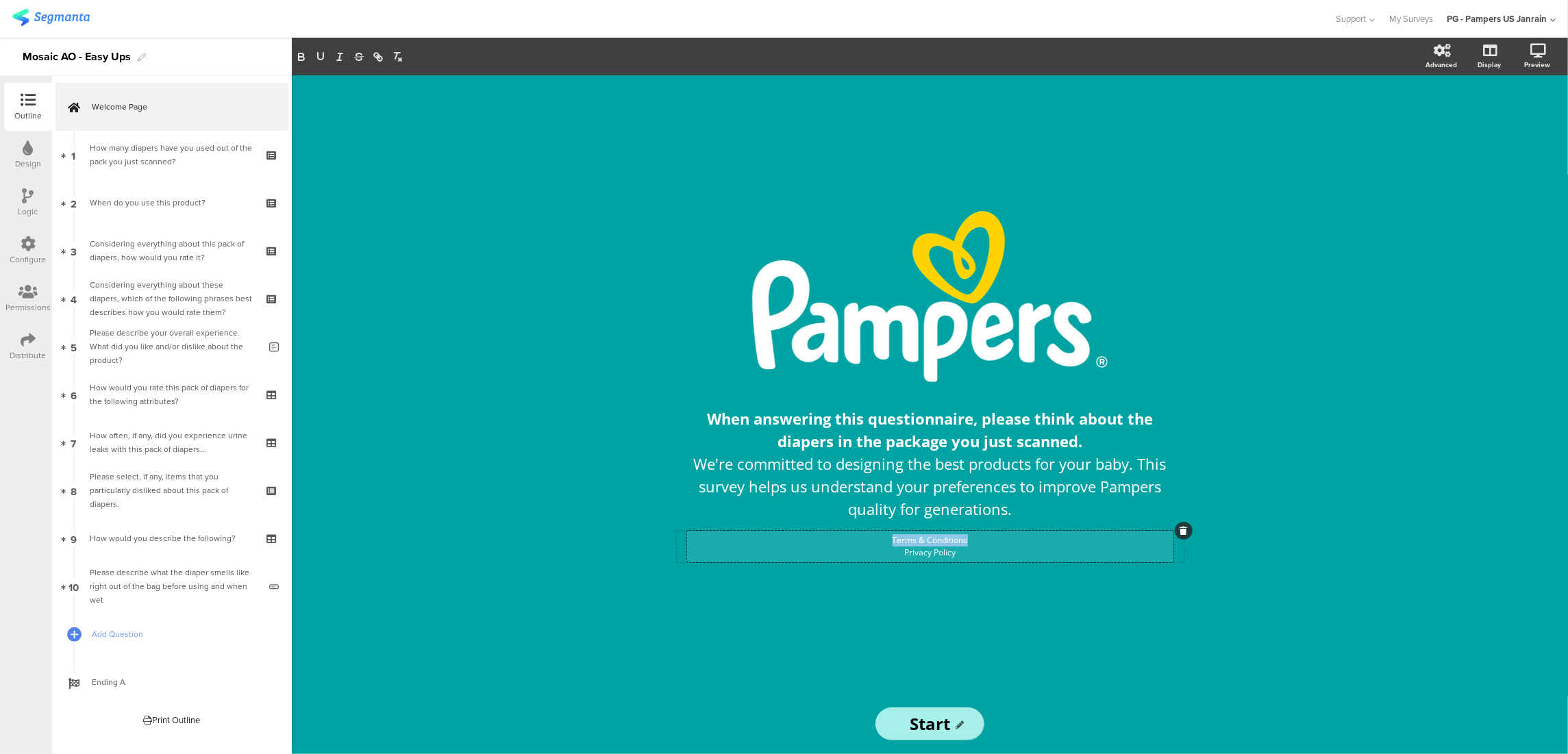
drag, startPoint x: 982, startPoint y: 538, endPoint x: 880, endPoint y: 534, distance: 102.1
click at [880, 534] on p "Terms & Conditions" at bounding box center [930, 540] width 480 height 12
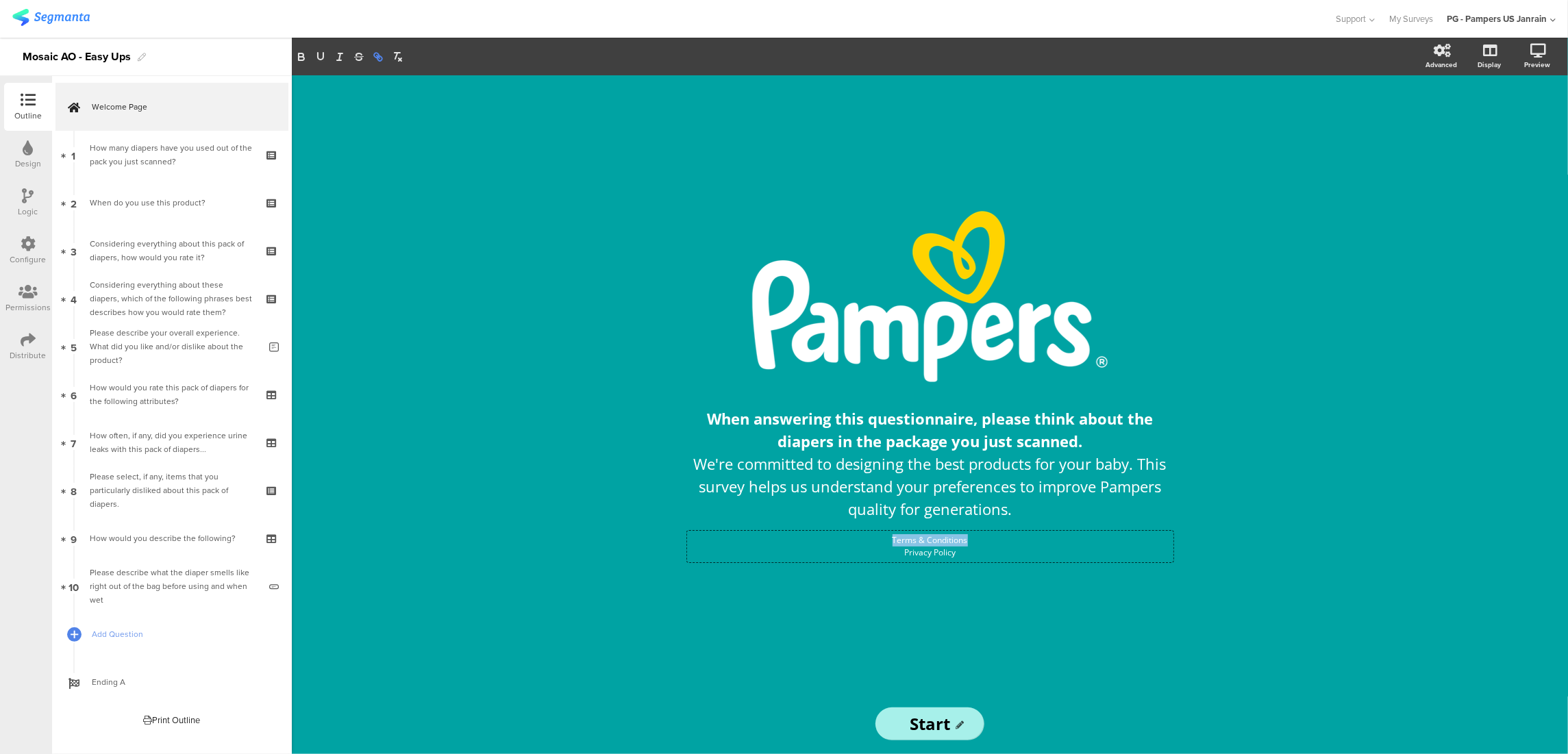
click at [377, 58] on icon "button" at bounding box center [380, 59] width 5 height 5
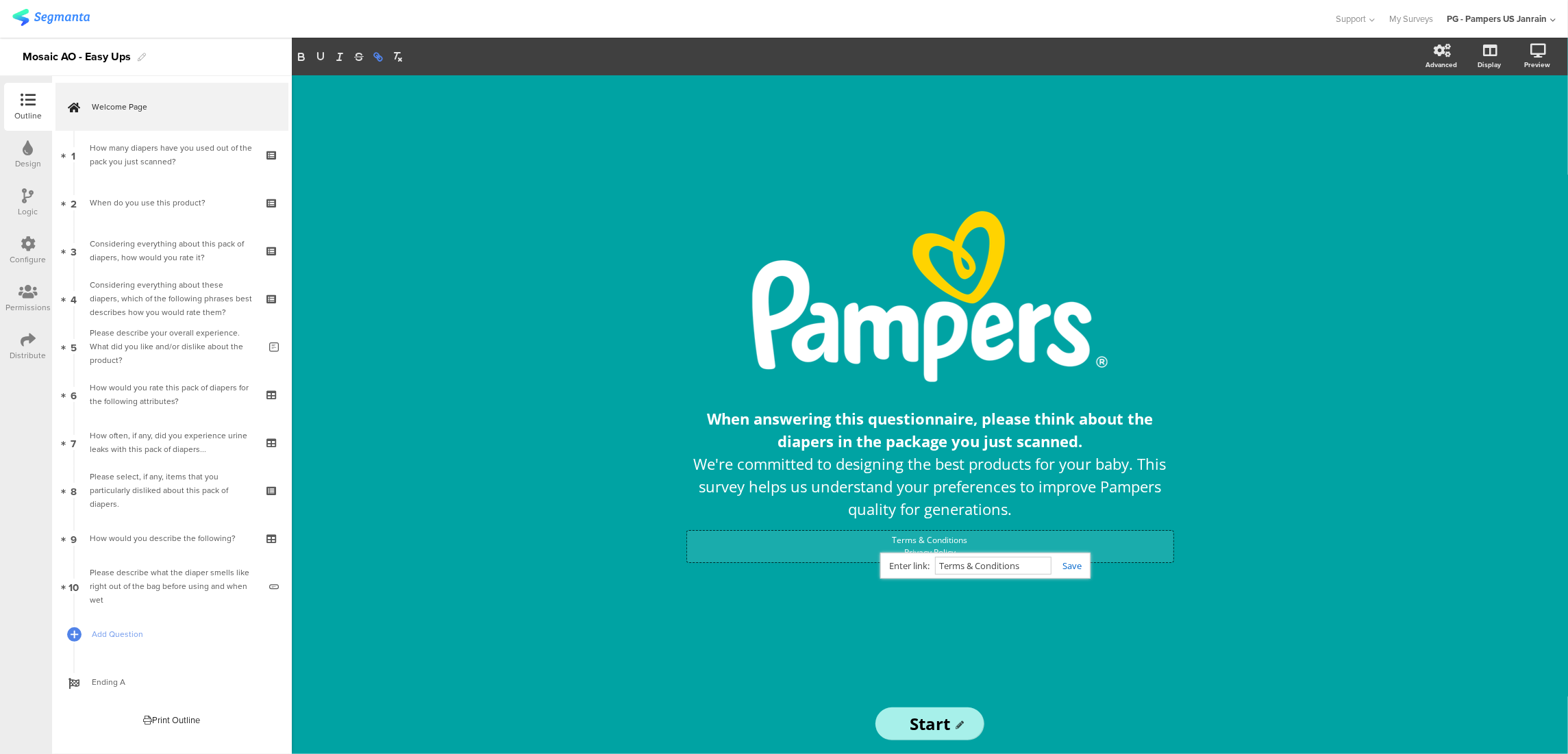
paste input "https://www.pampers.com/en-us/rewards-terms-c"
click at [925, 554] on p "Privacy Policy" at bounding box center [930, 553] width 480 height 12
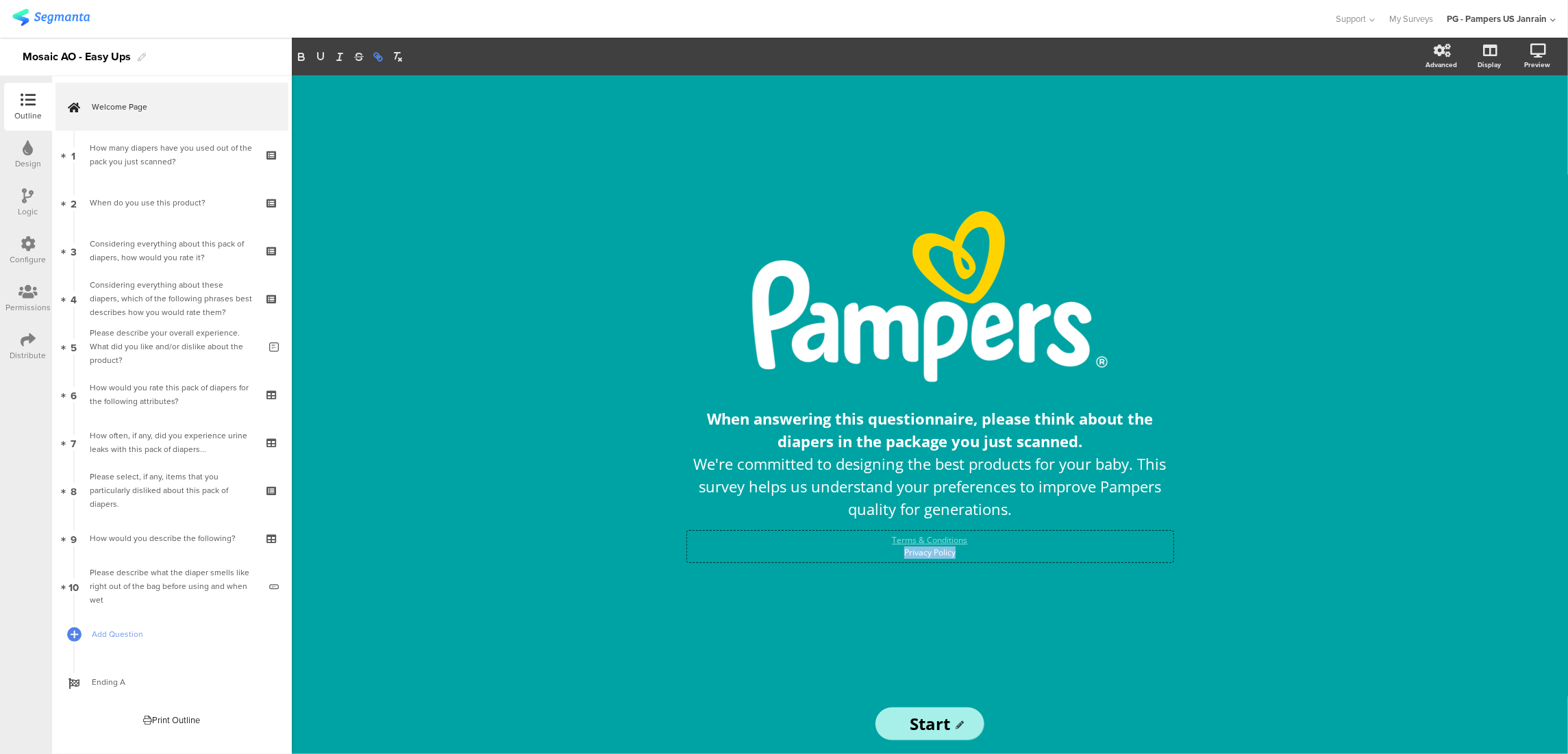
click at [377, 60] on icon "button" at bounding box center [378, 56] width 12 height 12
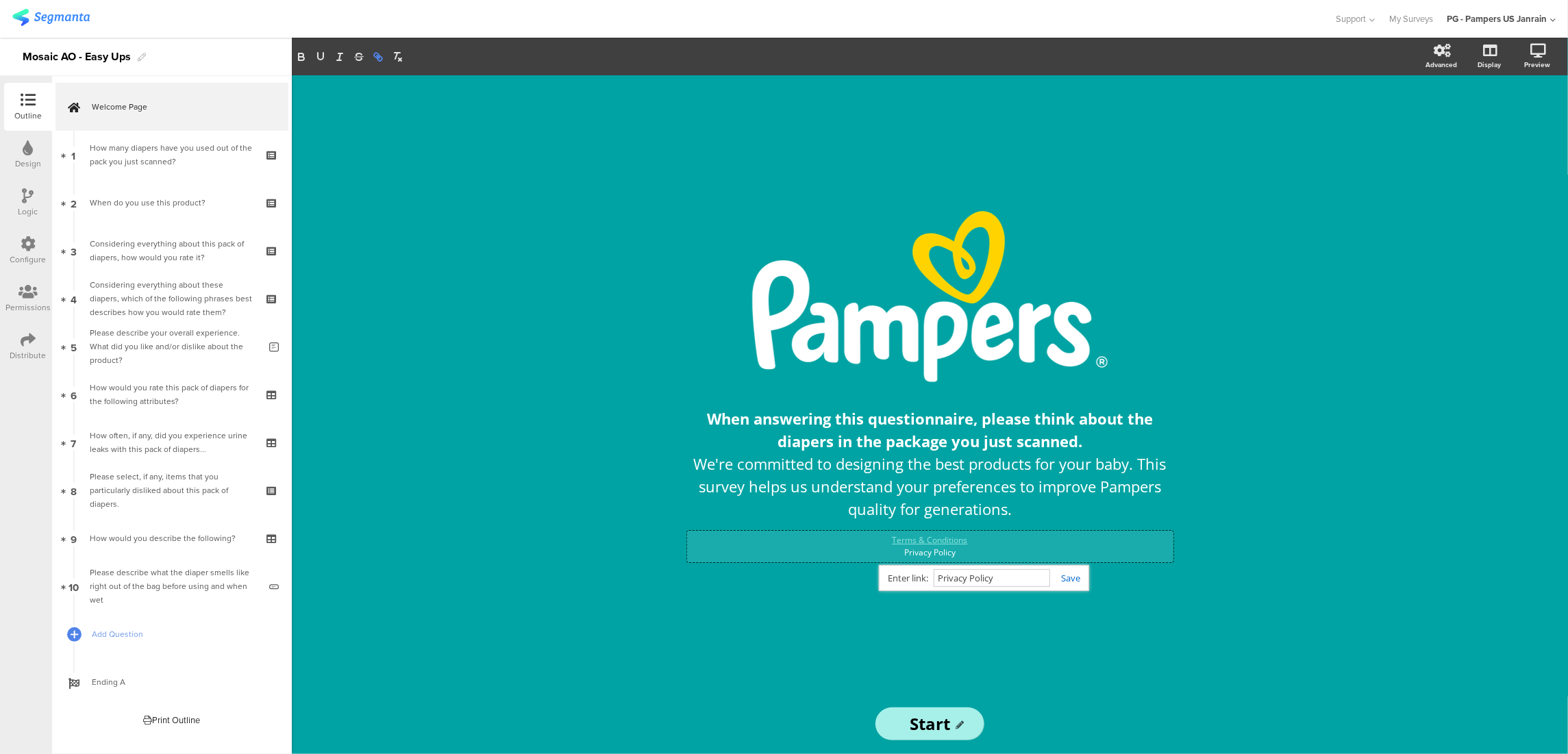
paste input "https://privacypolicy.pg.com/en-US/#statePrivacyNotice"
type input "https://privacypolicy.pg.com/en-US/#statePrivacyNotice"
click at [1316, 646] on div "/ When answering this questionnaire, please think about the diapers in the pack…" at bounding box center [929, 414] width 1276 height 679
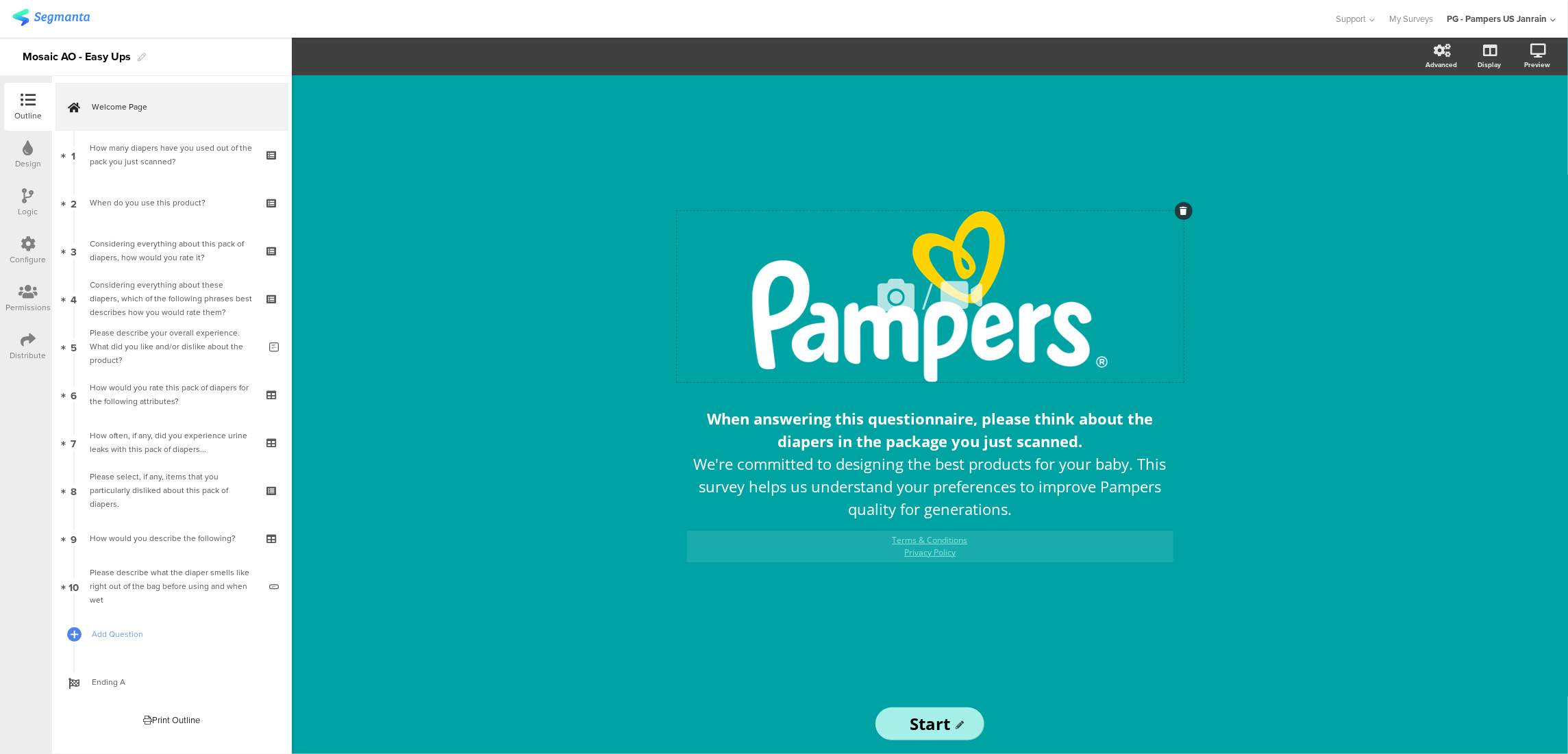
click at [1051, 304] on div "/" at bounding box center [930, 296] width 507 height 171
click at [529, 322] on div "/ When answering this questionnaire, please think about the diapers in the pack…" at bounding box center [929, 414] width 1276 height 679
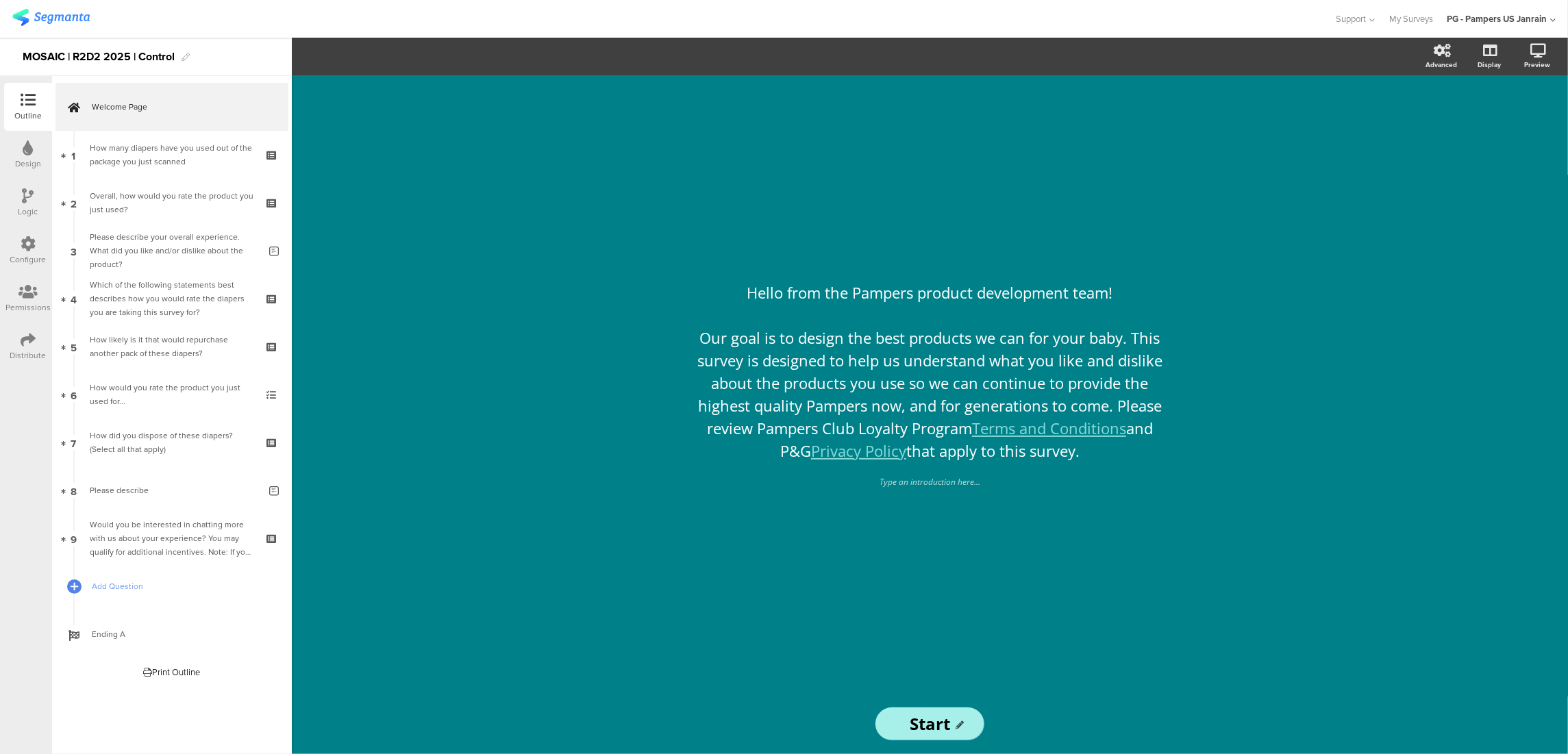
click at [472, 286] on div "Hello from the Pampers product development team! Our goal is to design the best…" at bounding box center [929, 414] width 1276 height 679
drag, startPoint x: 697, startPoint y: 335, endPoint x: 1104, endPoint y: 470, distance: 428.8
click at [1104, 470] on sg-rich-text-input "Hello from the Pampers product development team! Our goal is to design the best…" at bounding box center [930, 377] width 507 height 198
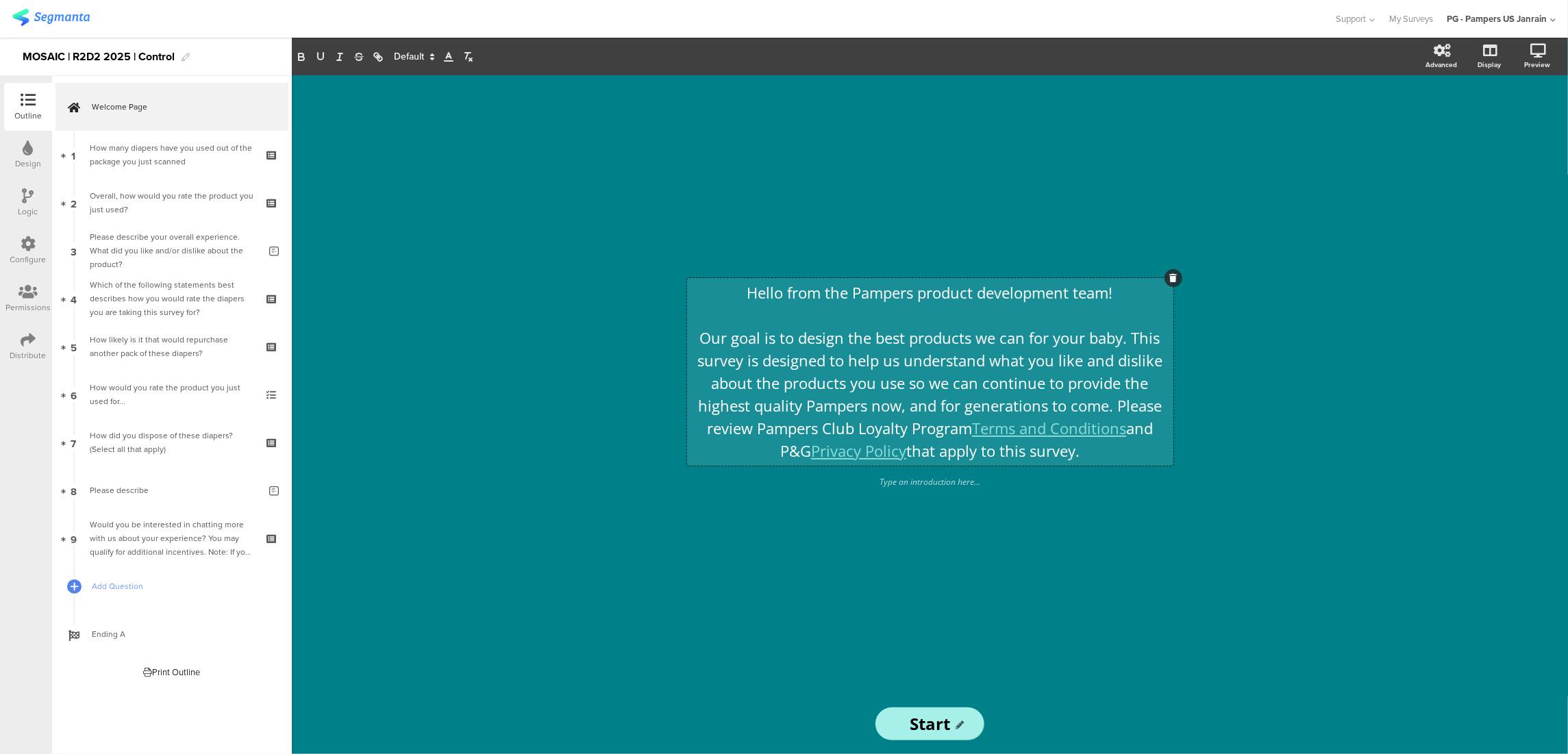
click at [1096, 450] on p "Our goal is to design the best products we can for your baby. This survey is de…" at bounding box center [930, 395] width 480 height 136
click at [1447, 474] on div "Hello from the Pampers product development team! Our goal is to design the best…" at bounding box center [929, 414] width 1276 height 679
click at [473, 328] on div "Hello from the Pampers product development team! Our goal is to design the best…" at bounding box center [929, 414] width 1276 height 679
click at [299, 108] on div "Hello from the Pampers product development team! Our goal is to design the best…" at bounding box center [929, 414] width 1276 height 679
click at [1060, 427] on div "Hello from the Pampers product development team! Our goal is to design the best…" at bounding box center [930, 371] width 487 height 188
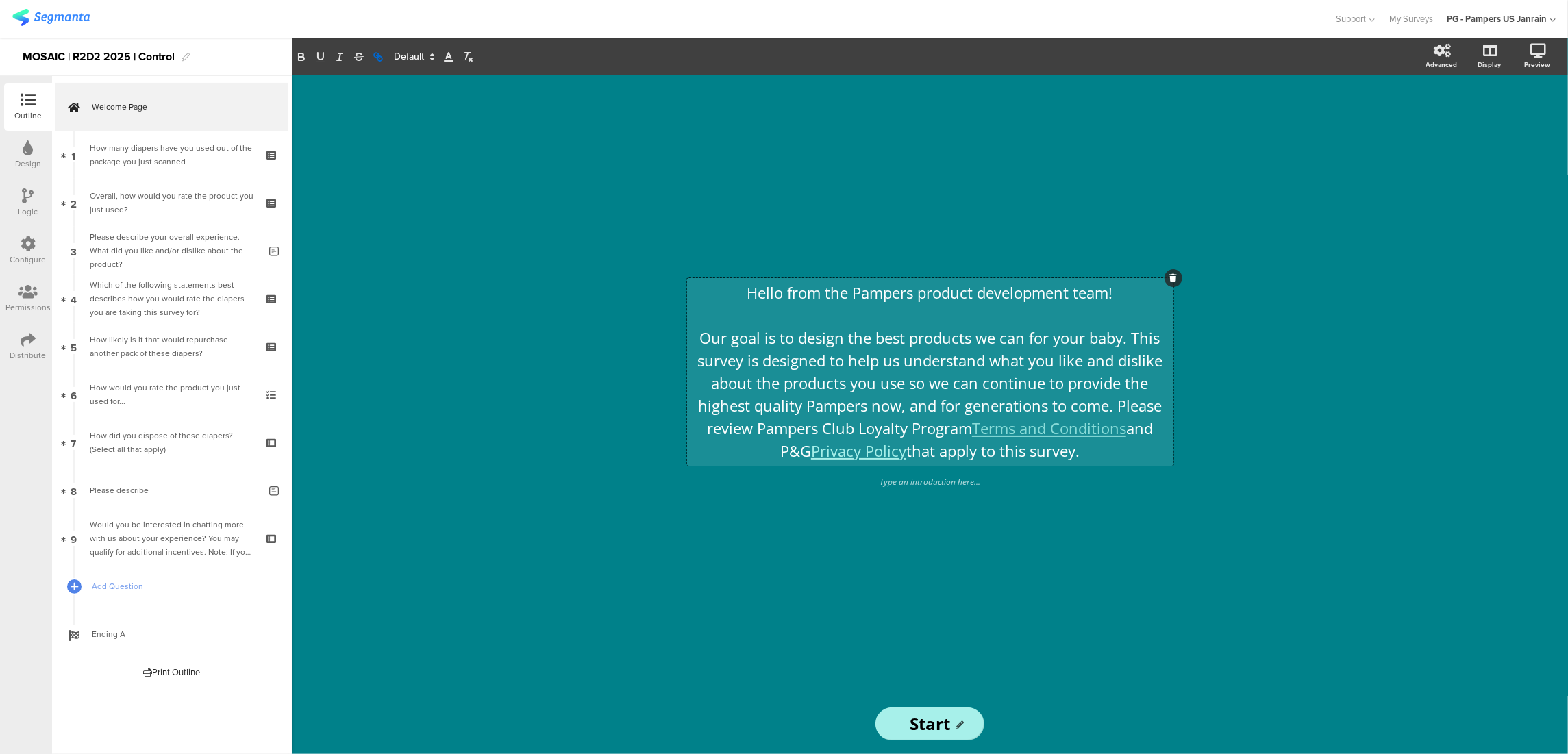
click at [888, 444] on link "Privacy Policy" at bounding box center [859, 450] width 95 height 20
click at [1048, 425] on link "Terms and Conditions" at bounding box center [1048, 428] width 154 height 20
click at [1059, 456] on link "https://www.pampers.com/en-us/rewards-terms-conditions" at bounding box center [1067, 458] width 93 height 18
click at [868, 450] on link "Privacy Policy" at bounding box center [859, 450] width 95 height 20
click at [889, 486] on link "https://privacypolicy.pg.com/en-US/" at bounding box center [877, 481] width 93 height 18
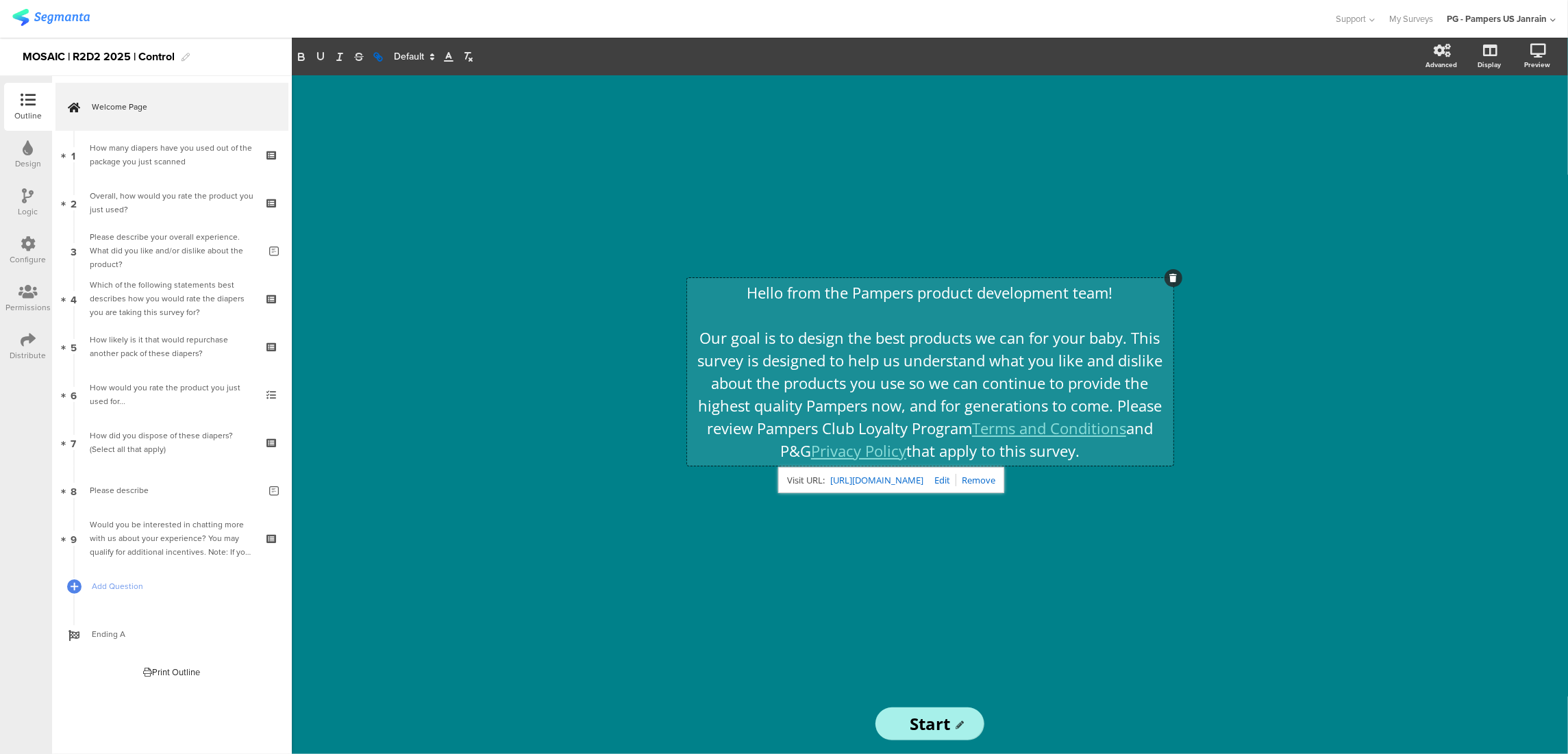
click at [874, 360] on p "Our goal is to design the best products we can for your baby. This survey is de…" at bounding box center [930, 395] width 480 height 136
drag, startPoint x: 758, startPoint y: 337, endPoint x: 1118, endPoint y: 445, distance: 375.9
click at [1118, 445] on p "Our goal is to design the best products we can for your baby. This survey is de…" at bounding box center [930, 395] width 480 height 136
copy p "Our goal is to design the best products we can for your baby. This survey is de…"
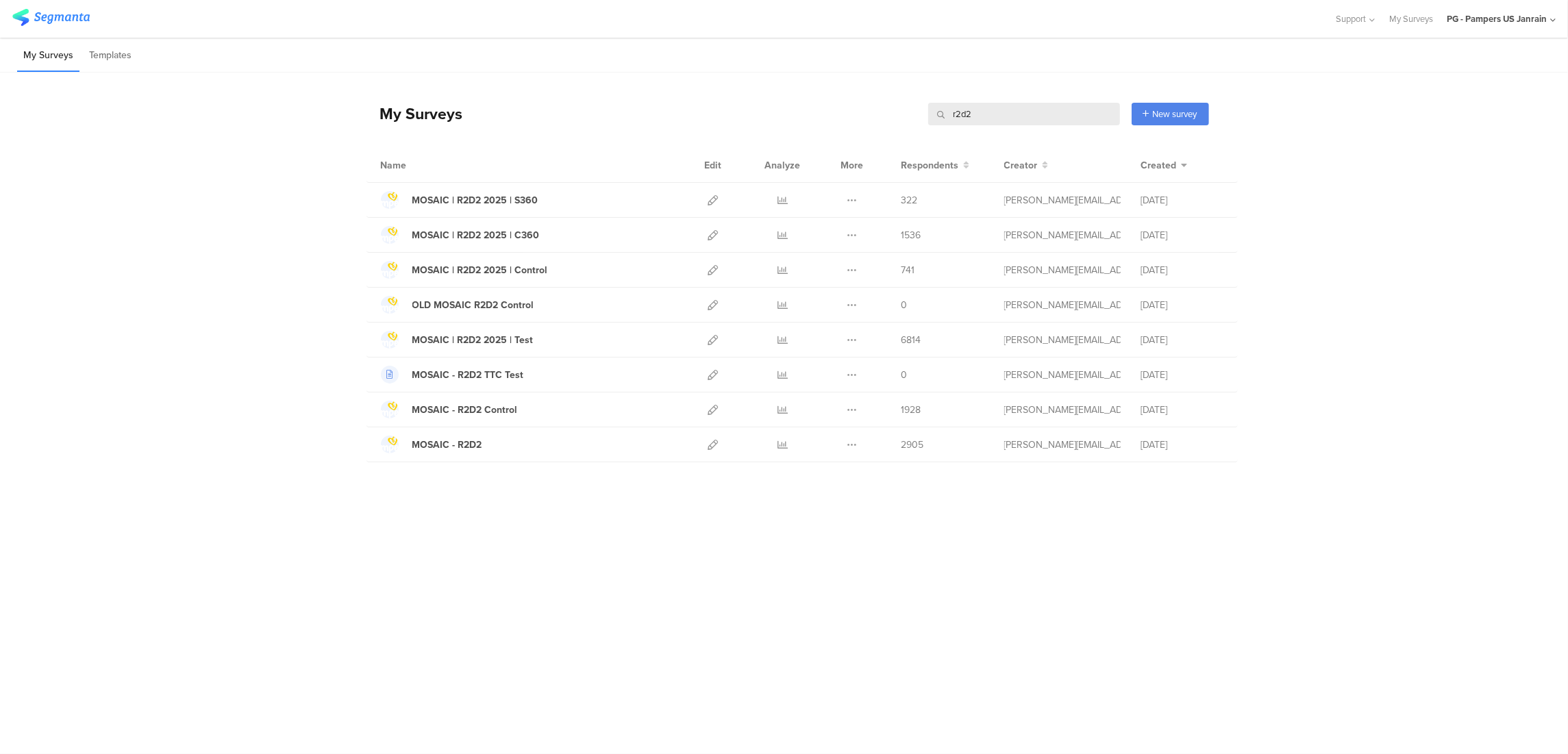
drag, startPoint x: 993, startPoint y: 112, endPoint x: 869, endPoint y: 107, distance: 124.1
click at [869, 107] on div "My Surveys r2d2 r2d2 New survey Start from scratch Choose from templates" at bounding box center [788, 114] width 843 height 55
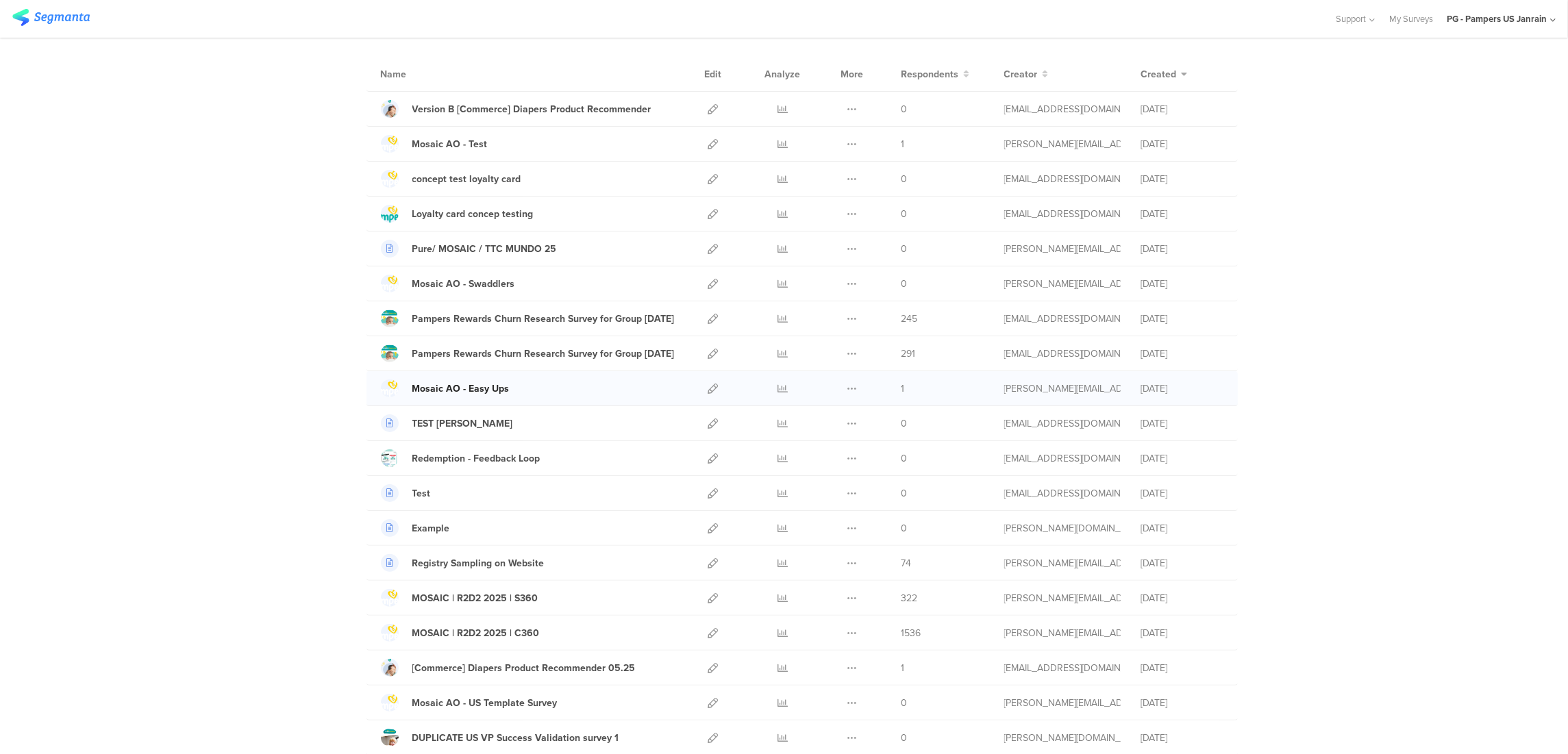
click at [487, 392] on div "Mosaic AO - Easy Ups" at bounding box center [460, 389] width 97 height 14
